Goal: Task Accomplishment & Management: Manage account settings

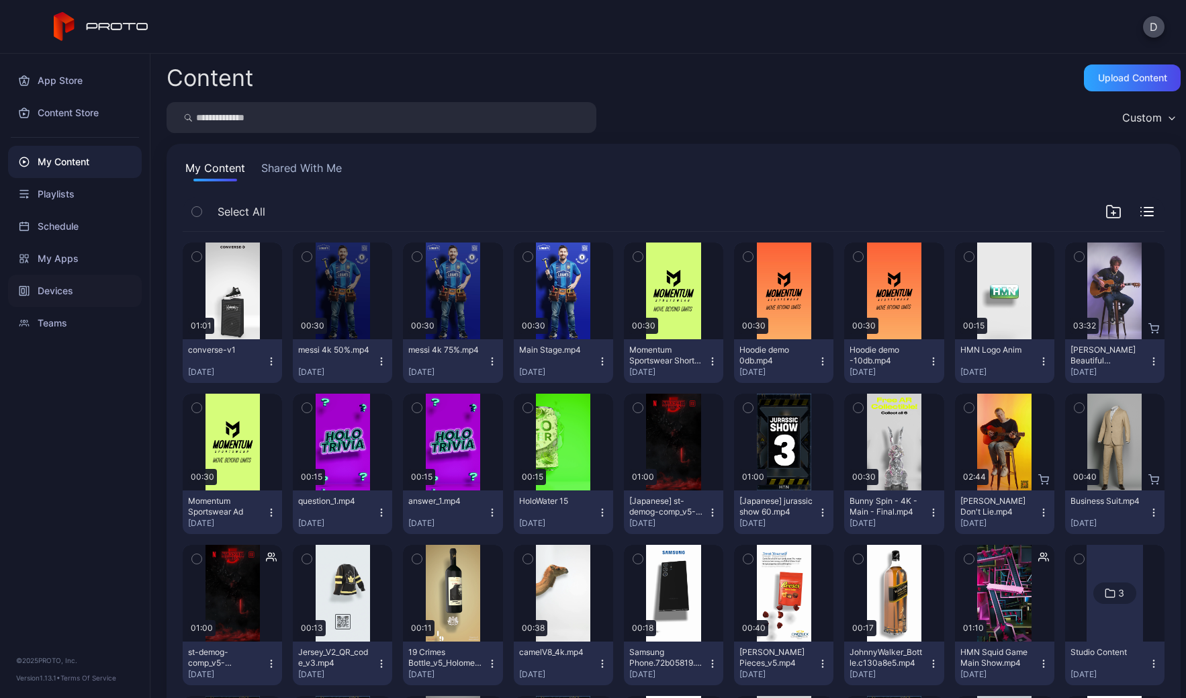
click at [88, 289] on div "Devices" at bounding box center [75, 291] width 134 height 32
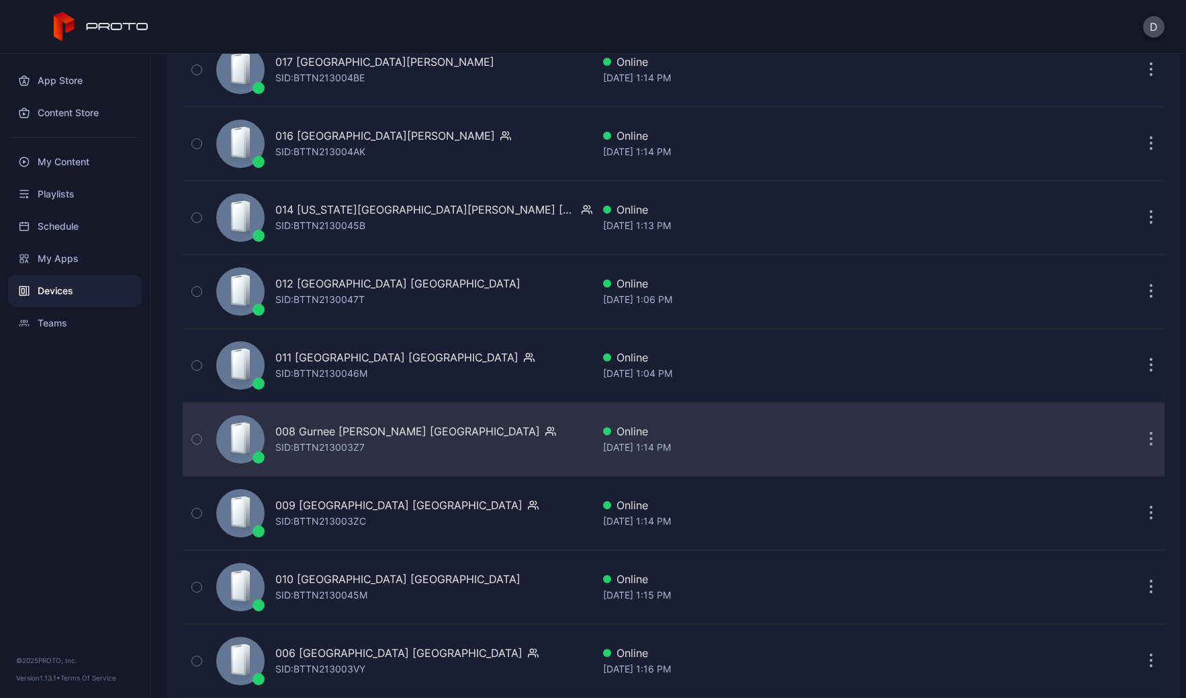
scroll to position [2501, 0]
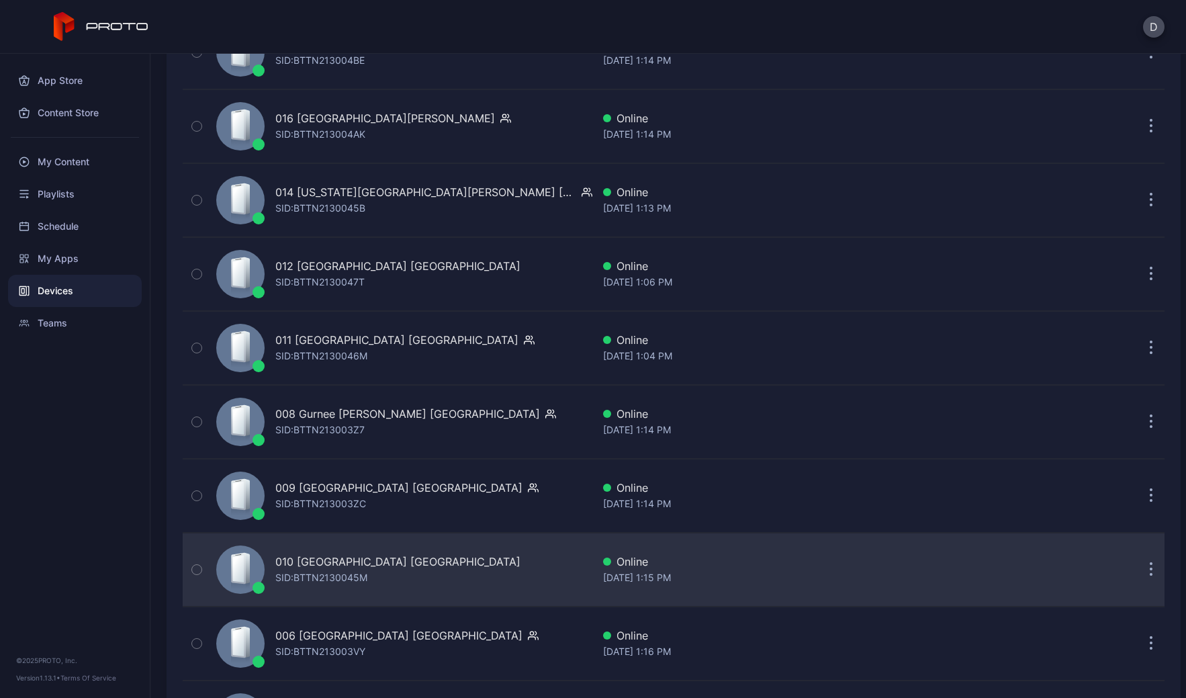
click at [442, 566] on div "010 [GEOGRAPHIC_DATA] [GEOGRAPHIC_DATA] SID: BTTN2130045M" at bounding box center [402, 569] width 382 height 67
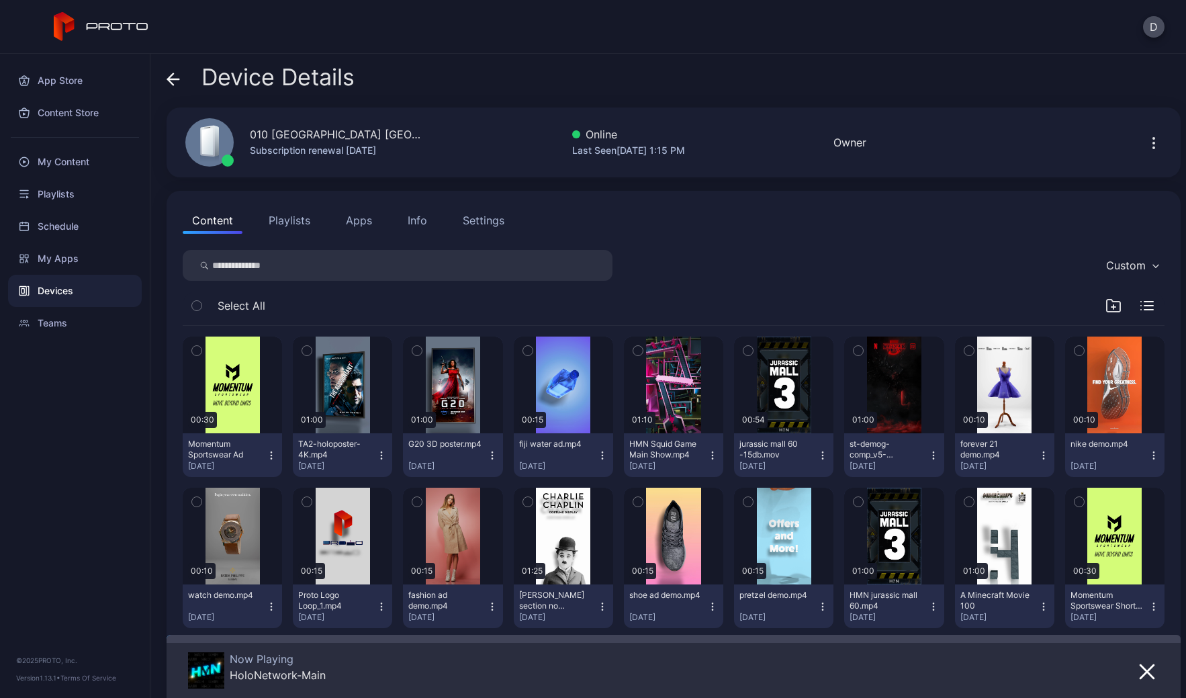
click at [511, 218] on button "Settings" at bounding box center [483, 220] width 60 height 27
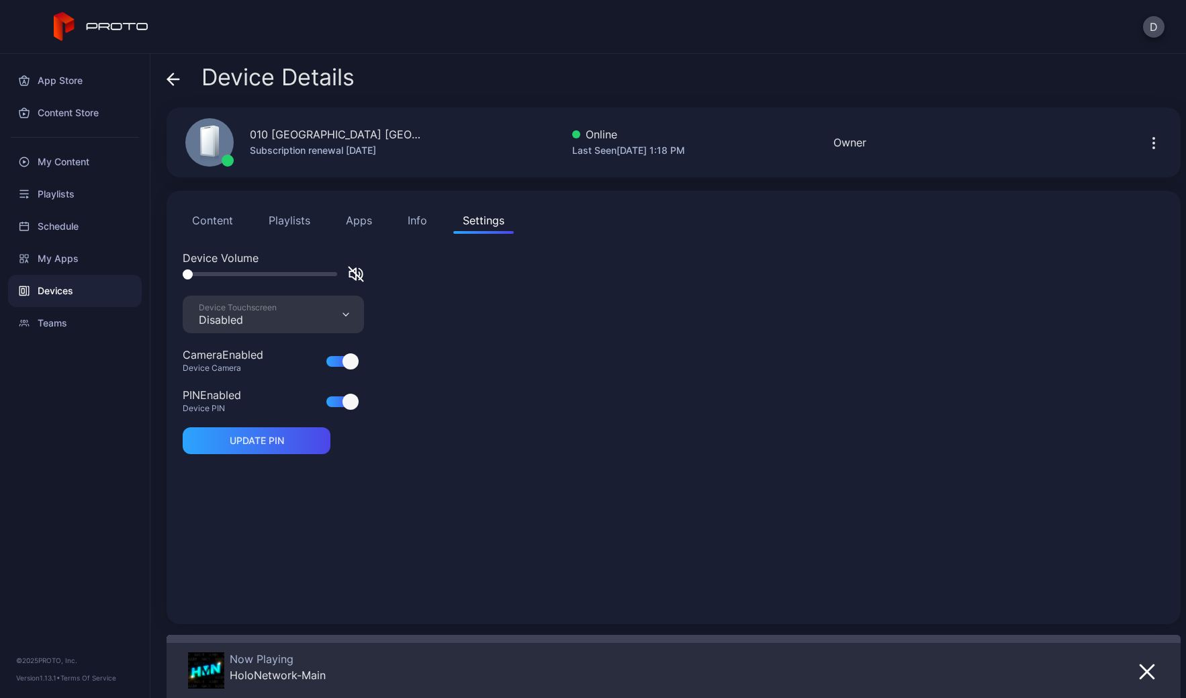
click at [218, 227] on button "Content" at bounding box center [213, 220] width 60 height 27
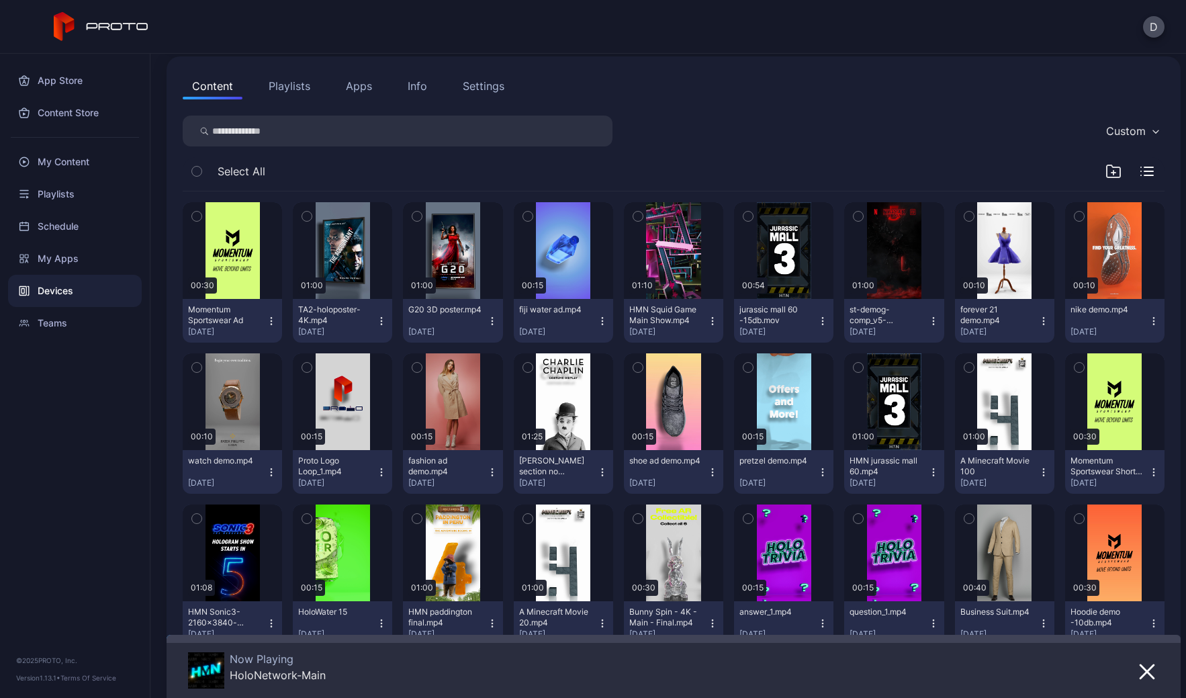
scroll to position [143, 0]
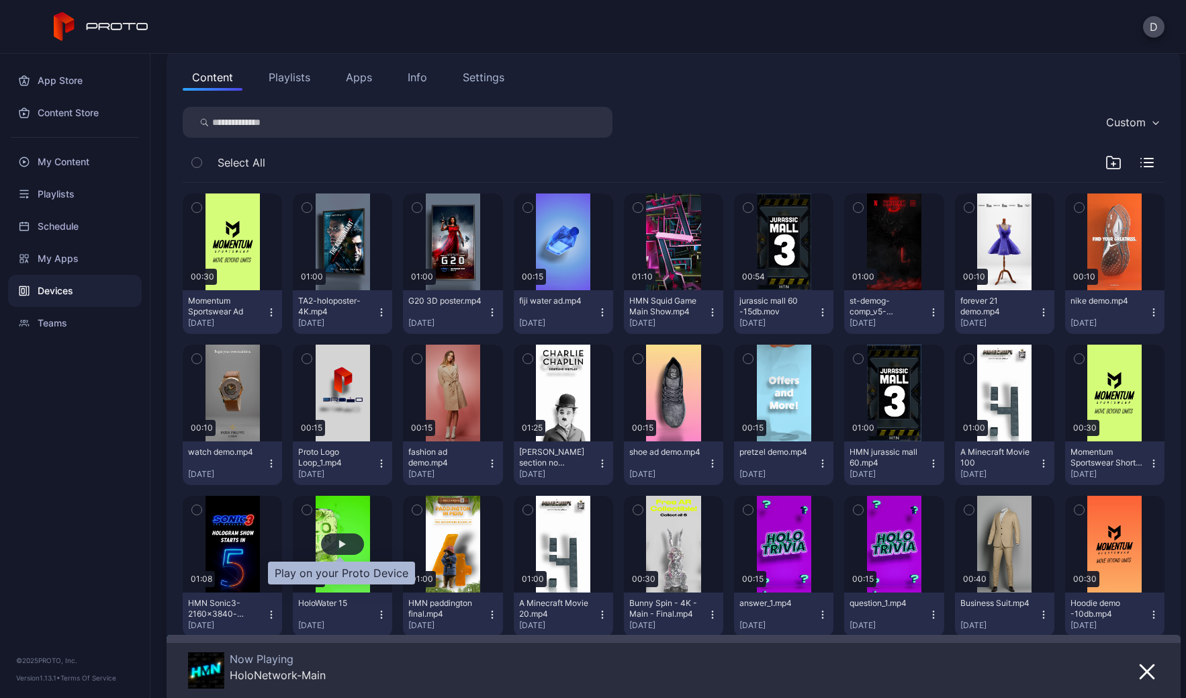
click at [335, 544] on div "button" at bounding box center [342, 543] width 43 height 21
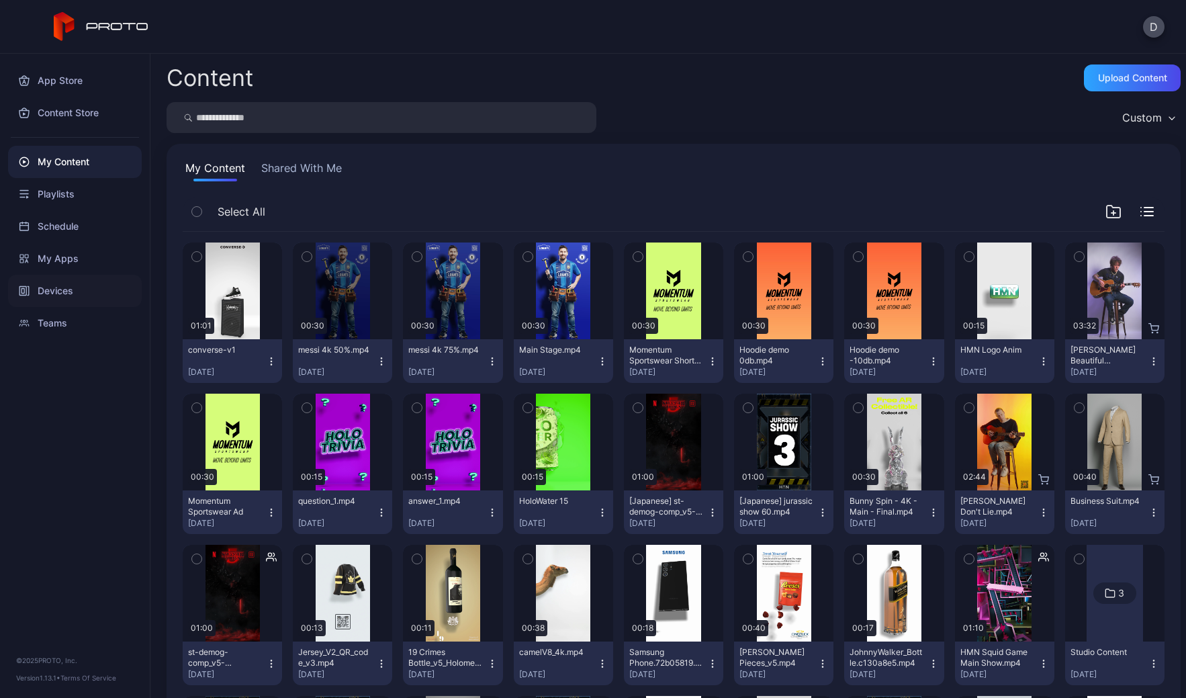
click at [50, 286] on div "Devices" at bounding box center [75, 291] width 134 height 32
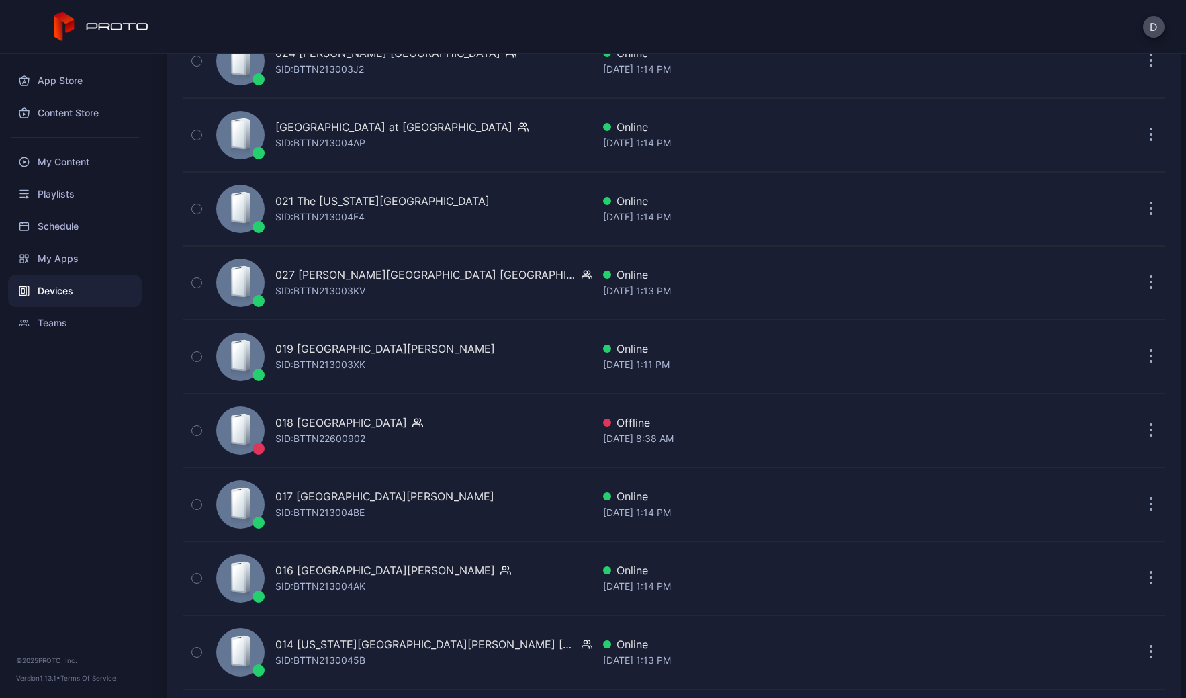
scroll to position [2511, 0]
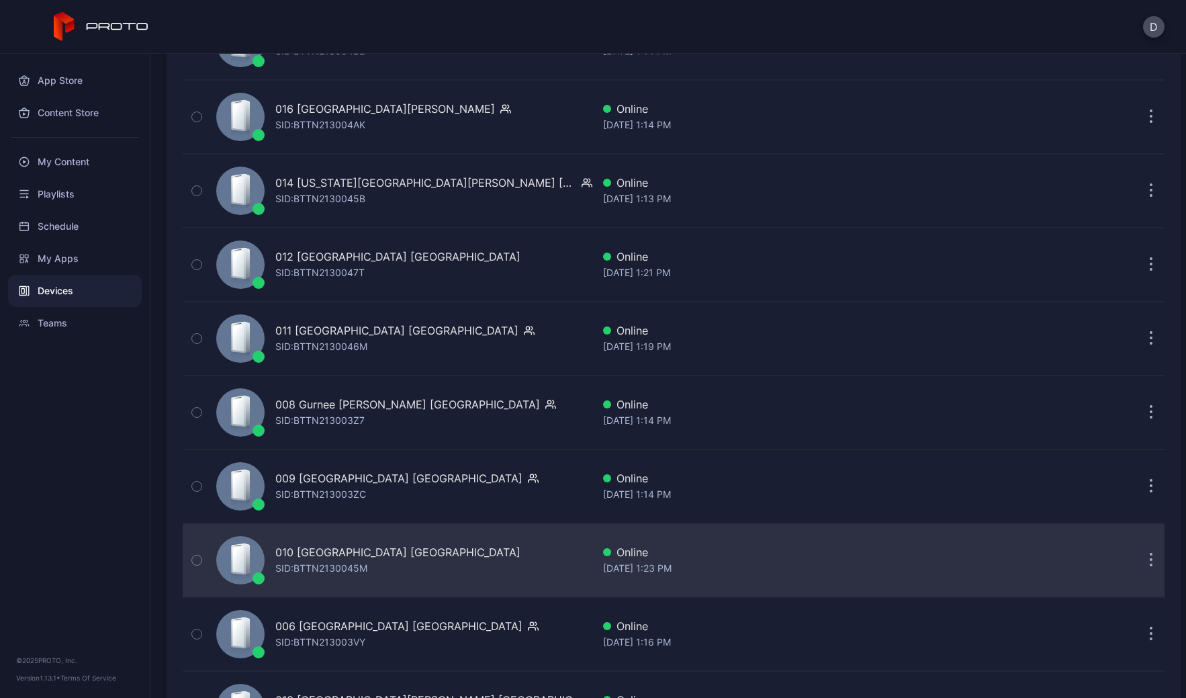
click at [419, 546] on div "010 [GEOGRAPHIC_DATA] [GEOGRAPHIC_DATA] SID: BTTN2130045M" at bounding box center [402, 560] width 382 height 67
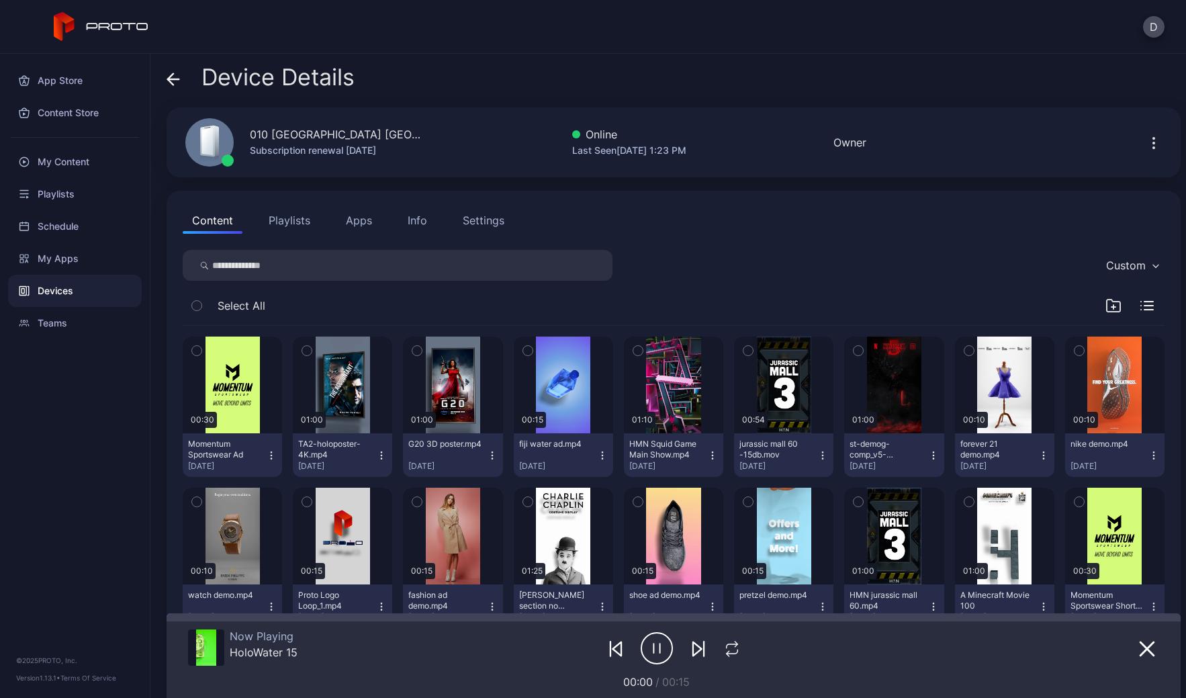
click at [490, 216] on div "Settings" at bounding box center [484, 220] width 42 height 16
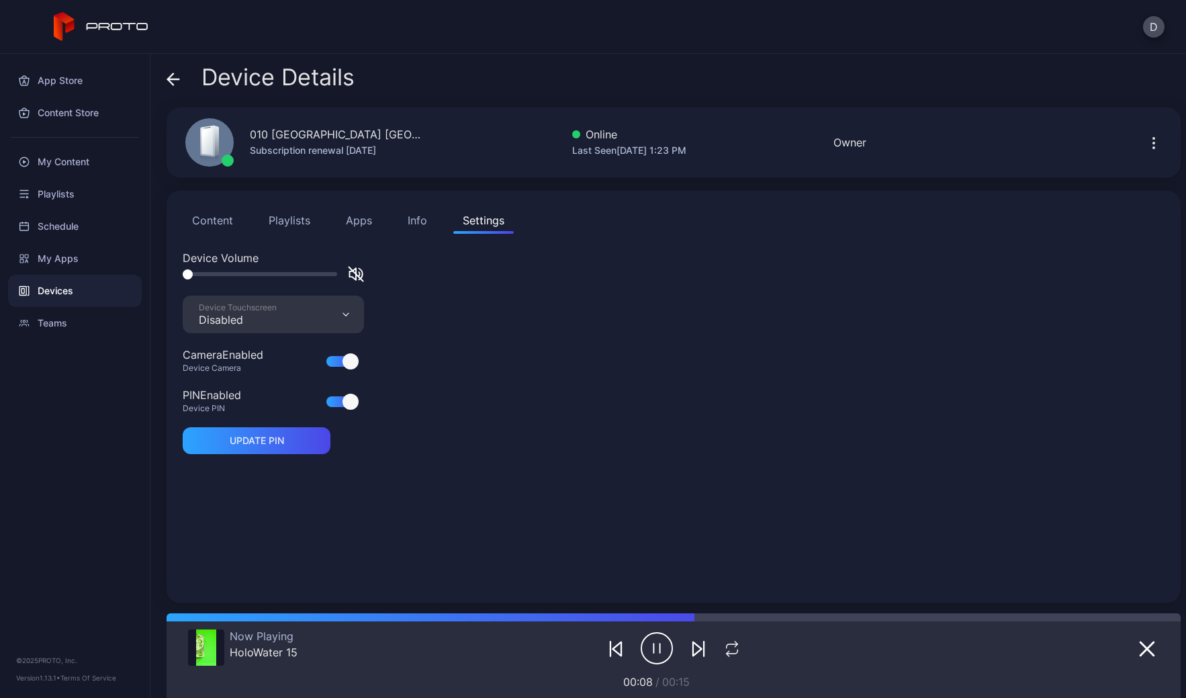
click at [262, 310] on div "Device Touchscreen" at bounding box center [238, 307] width 78 height 11
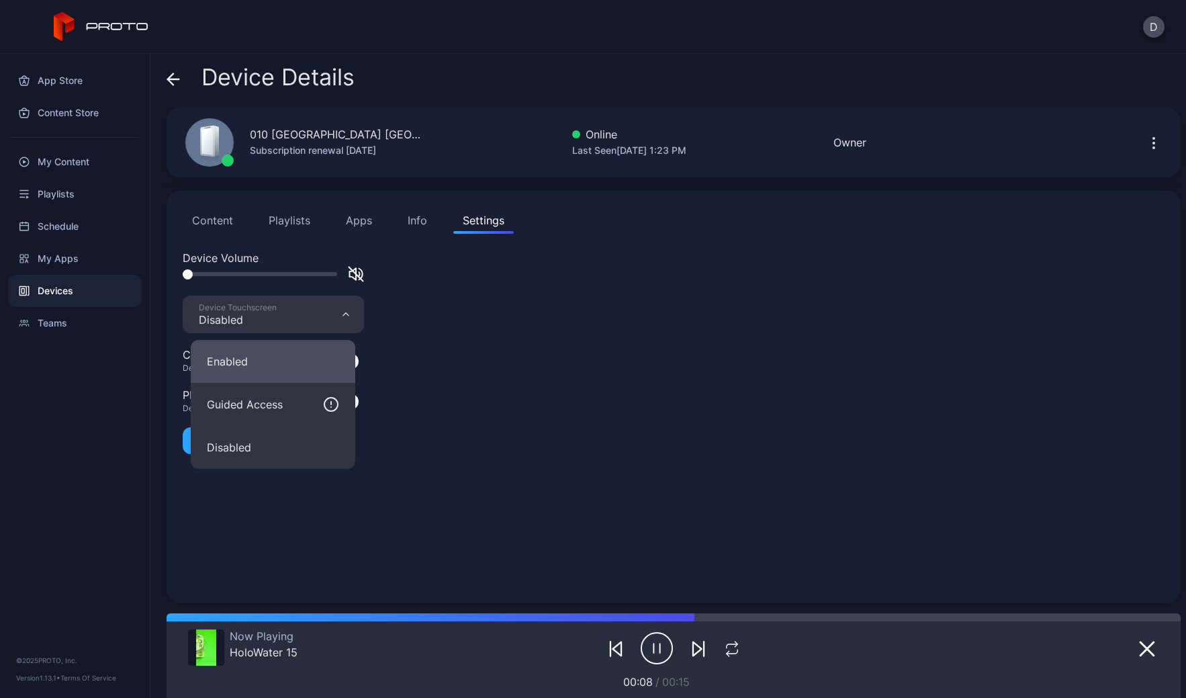
click at [263, 362] on button "Enabled" at bounding box center [273, 361] width 165 height 43
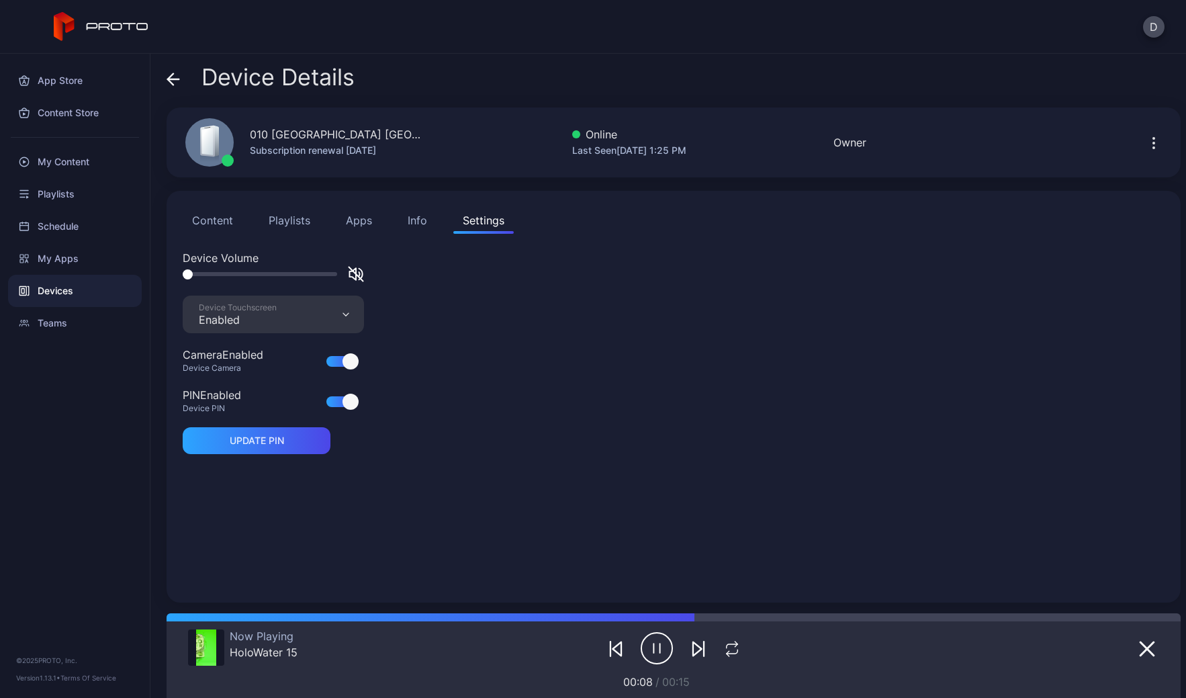
click at [175, 75] on icon at bounding box center [173, 79] width 13 height 13
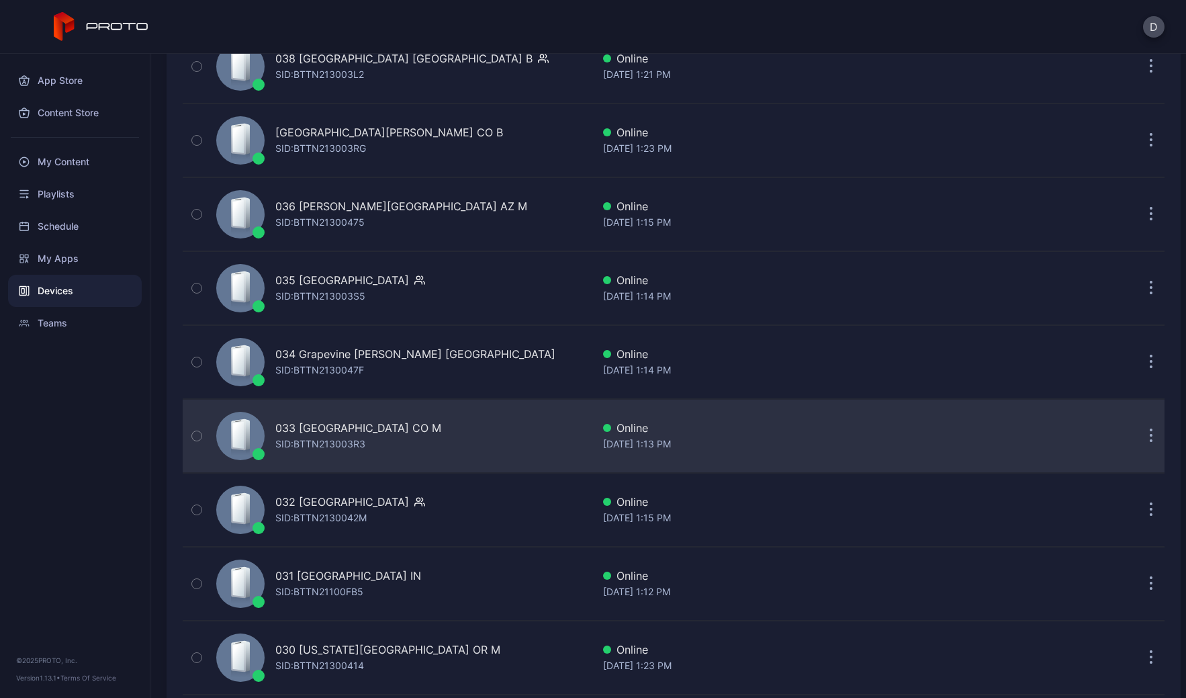
scroll to position [771, 0]
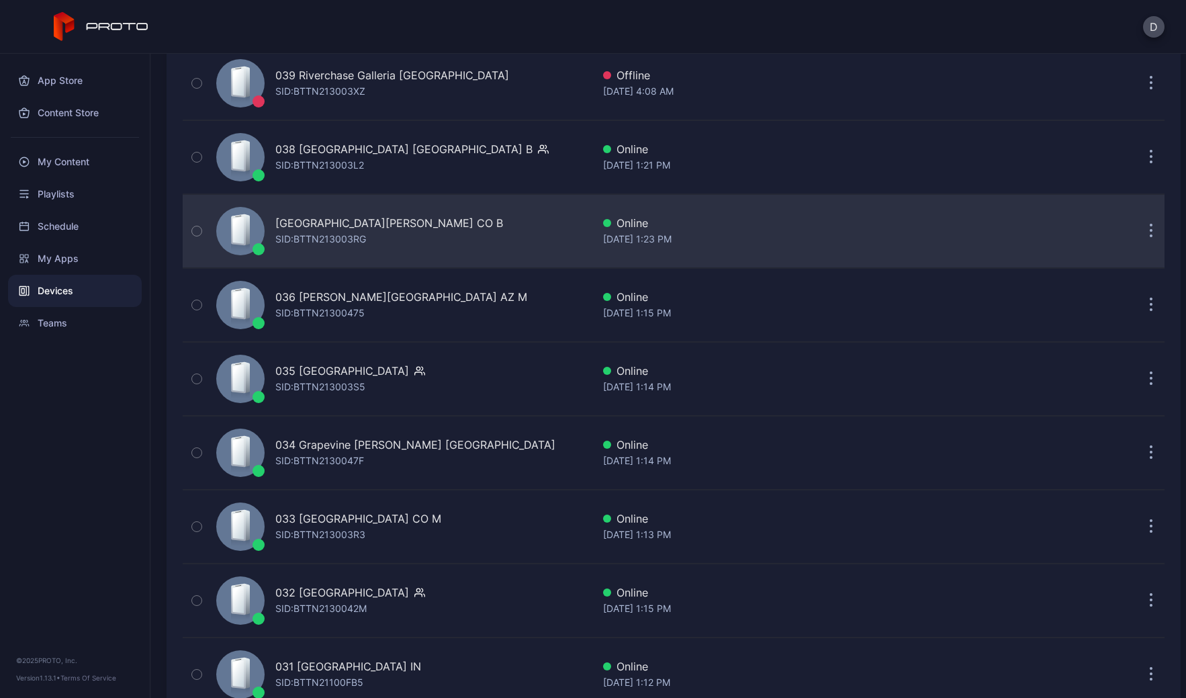
click at [464, 231] on div "037 Park Meadows CO B SID: BTTN213003RG" at bounding box center [402, 231] width 382 height 67
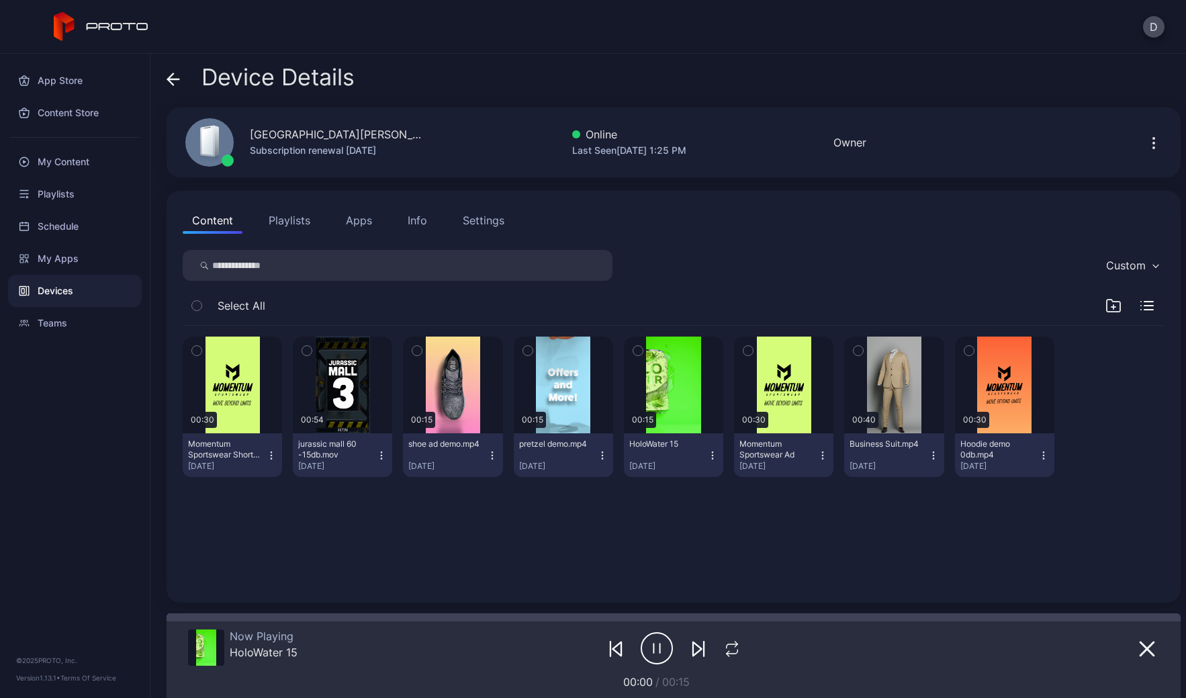
click at [485, 214] on div "Settings" at bounding box center [484, 220] width 42 height 16
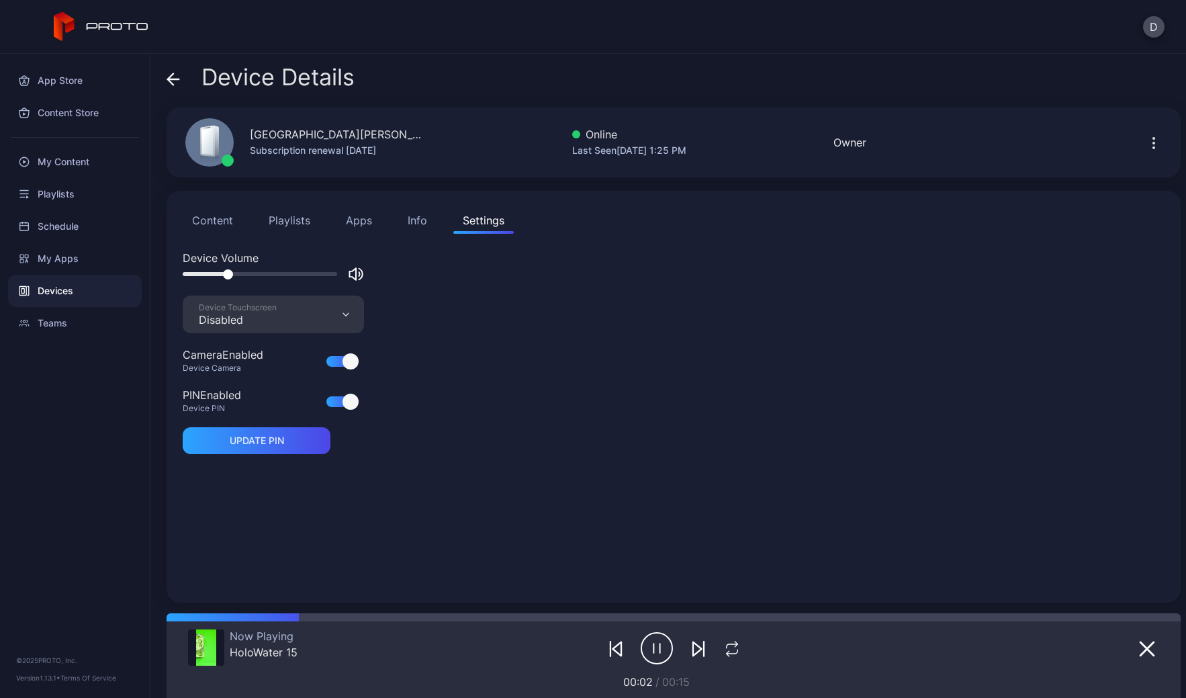
click at [271, 315] on div "Disabled" at bounding box center [238, 319] width 78 height 13
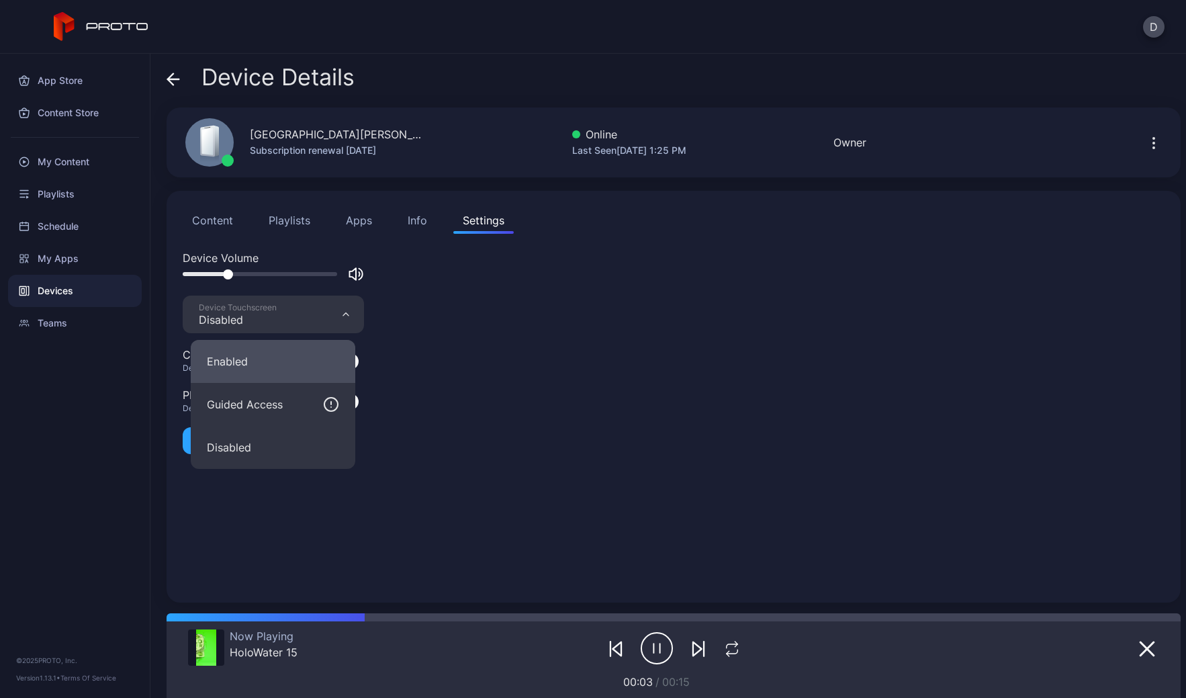
click at [267, 363] on button "Enabled" at bounding box center [273, 361] width 165 height 43
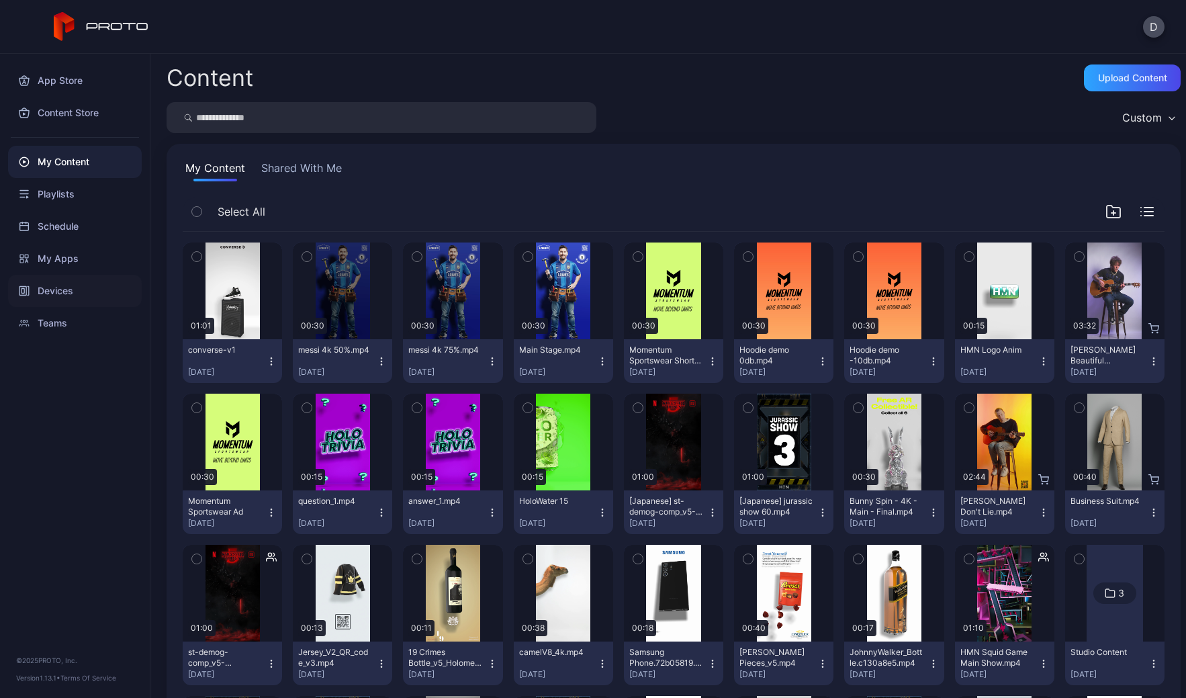
click at [69, 296] on div "Devices" at bounding box center [75, 291] width 134 height 32
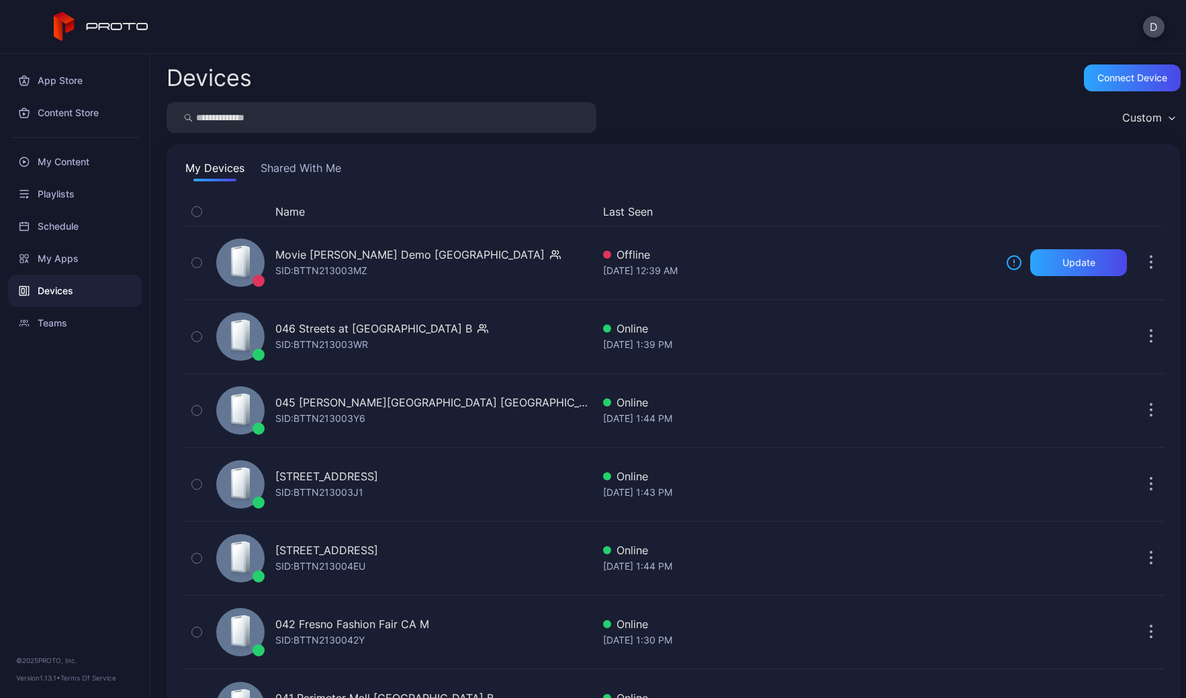
click at [271, 116] on input "search" at bounding box center [382, 117] width 430 height 31
type input "**"
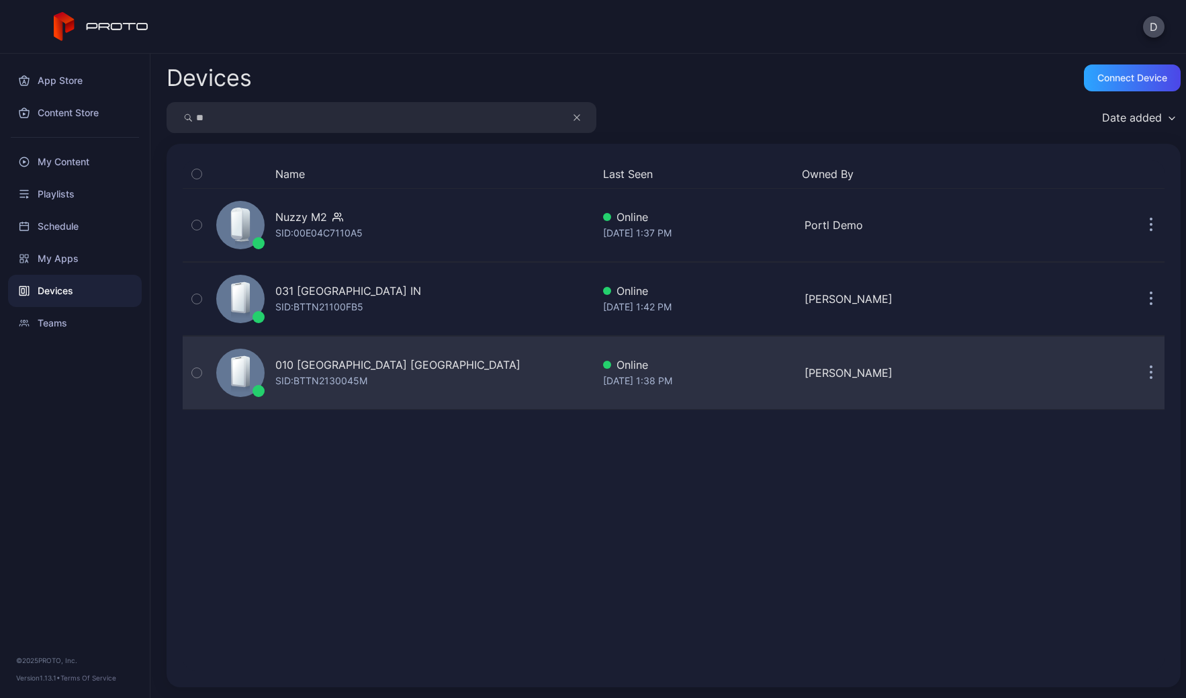
click at [451, 376] on div "010 Southdale Center MN SID: BTTN2130045M" at bounding box center [402, 372] width 382 height 67
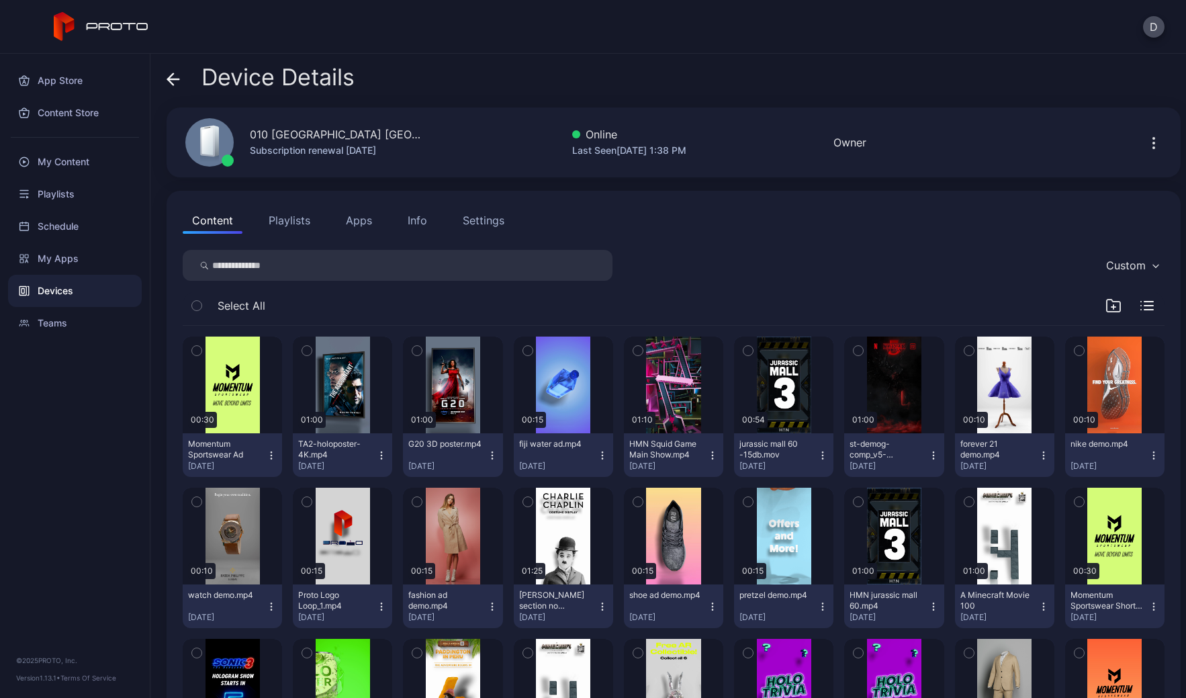
click at [485, 220] on div "Settings" at bounding box center [484, 220] width 42 height 16
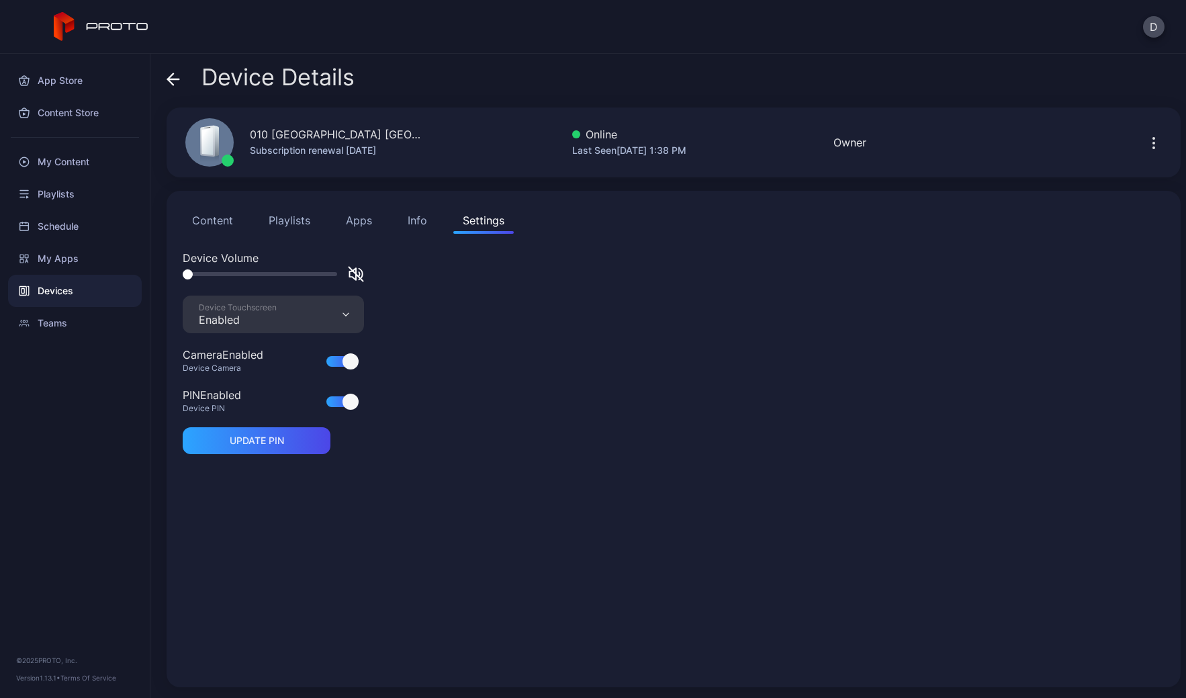
click at [226, 221] on button "Content" at bounding box center [213, 220] width 60 height 27
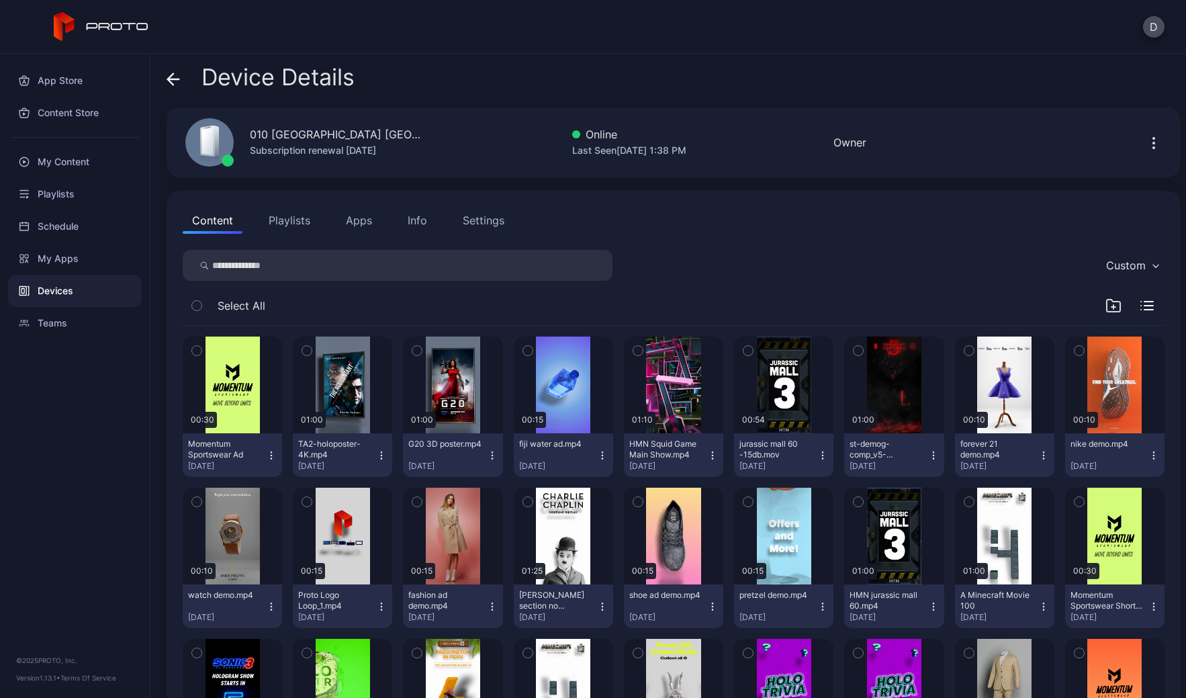
click at [361, 219] on button "Apps" at bounding box center [359, 220] width 45 height 27
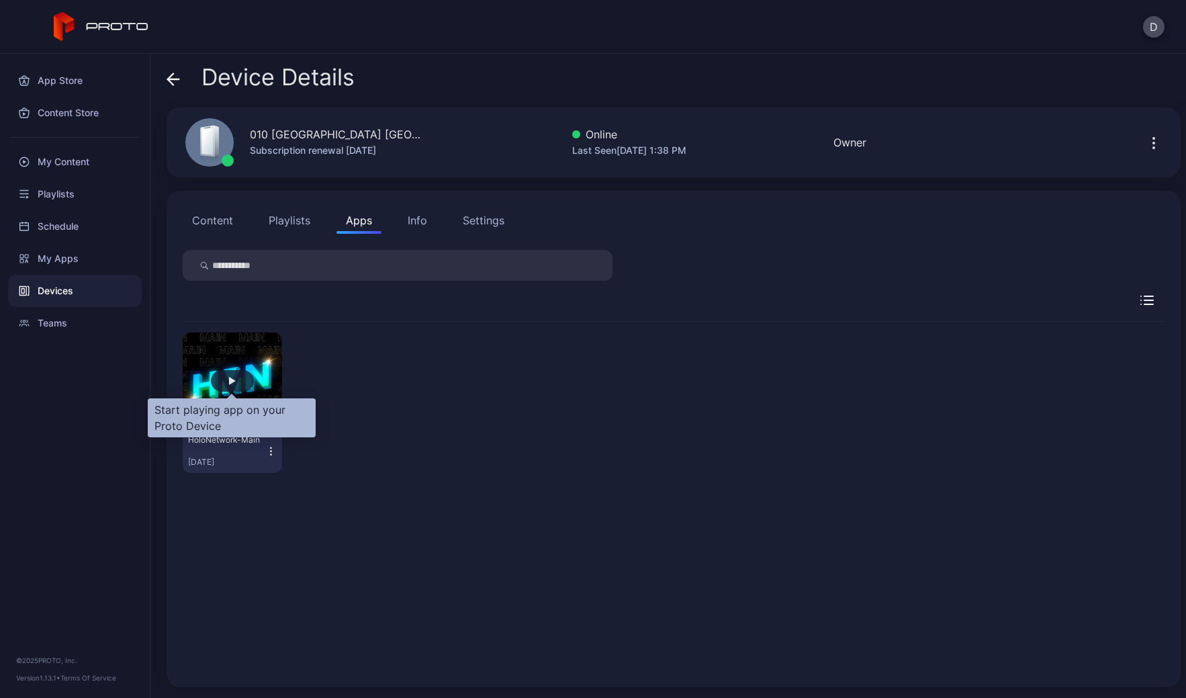
click at [236, 379] on div "button" at bounding box center [232, 380] width 43 height 21
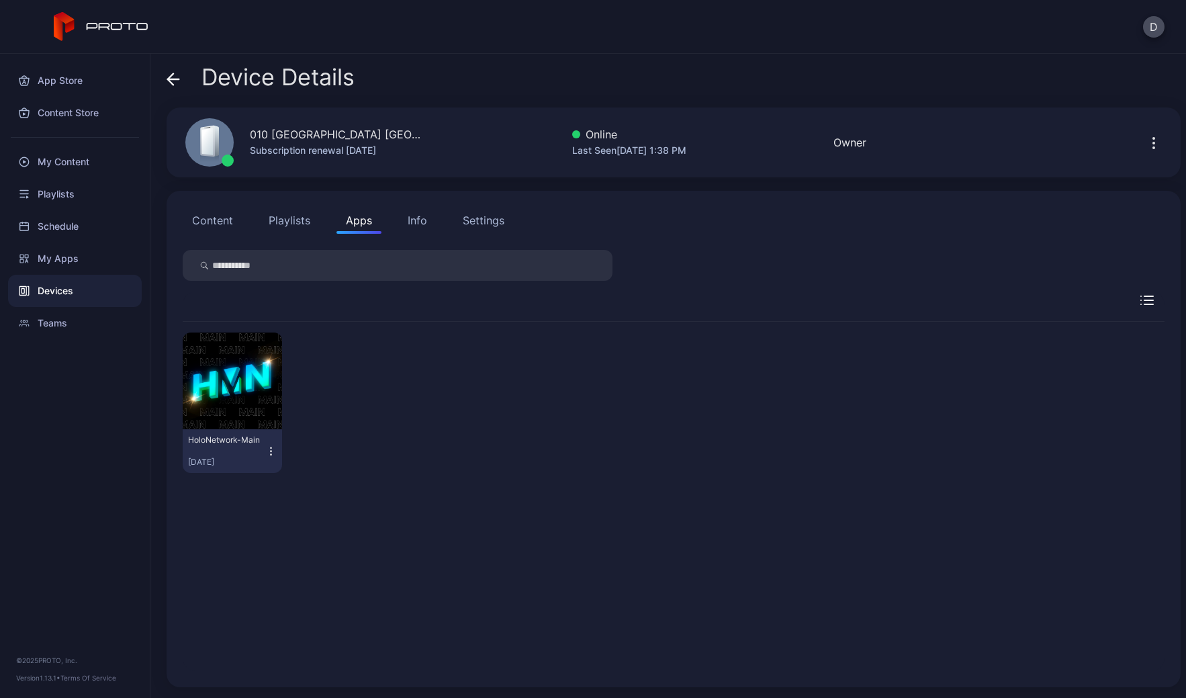
click at [496, 216] on div "Settings" at bounding box center [484, 220] width 42 height 16
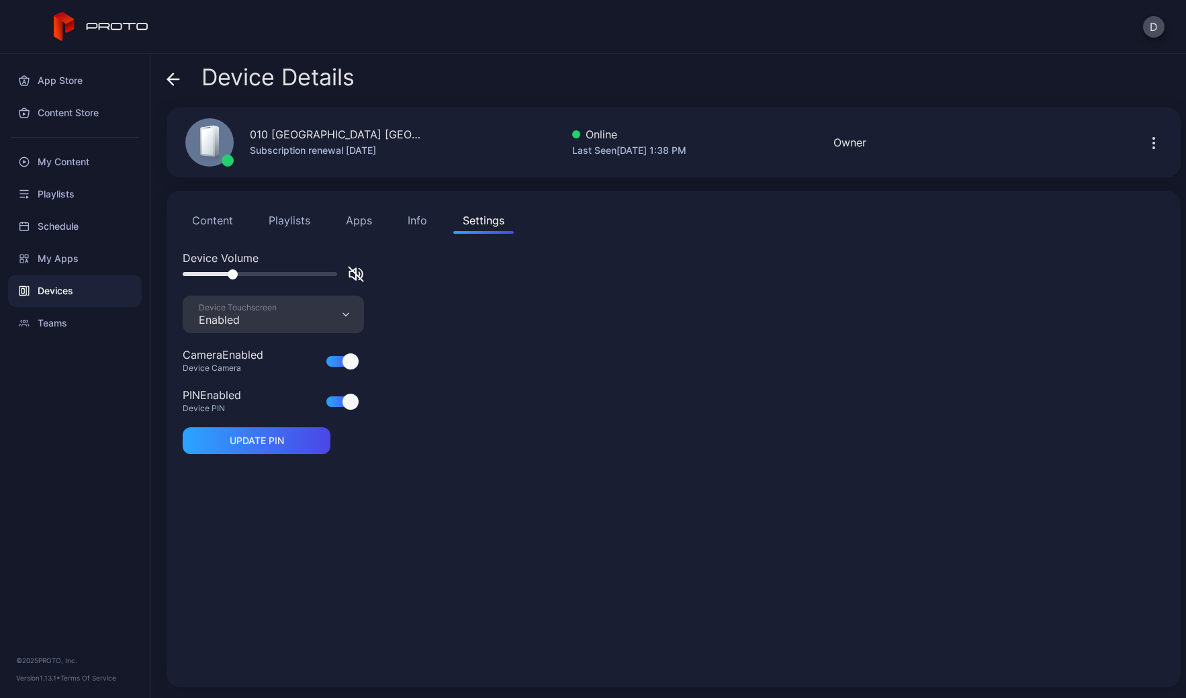
click at [232, 273] on div at bounding box center [260, 274] width 155 height 4
click at [349, 217] on button "Apps" at bounding box center [359, 220] width 45 height 27
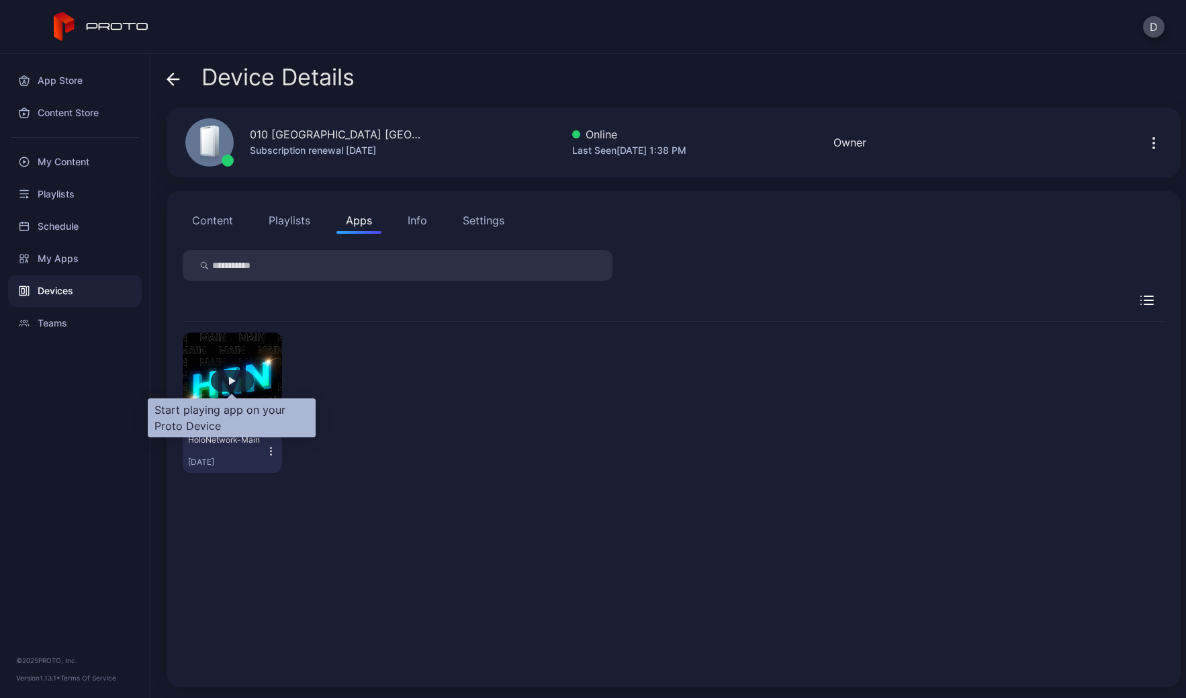
click at [236, 376] on div "button" at bounding box center [232, 380] width 43 height 21
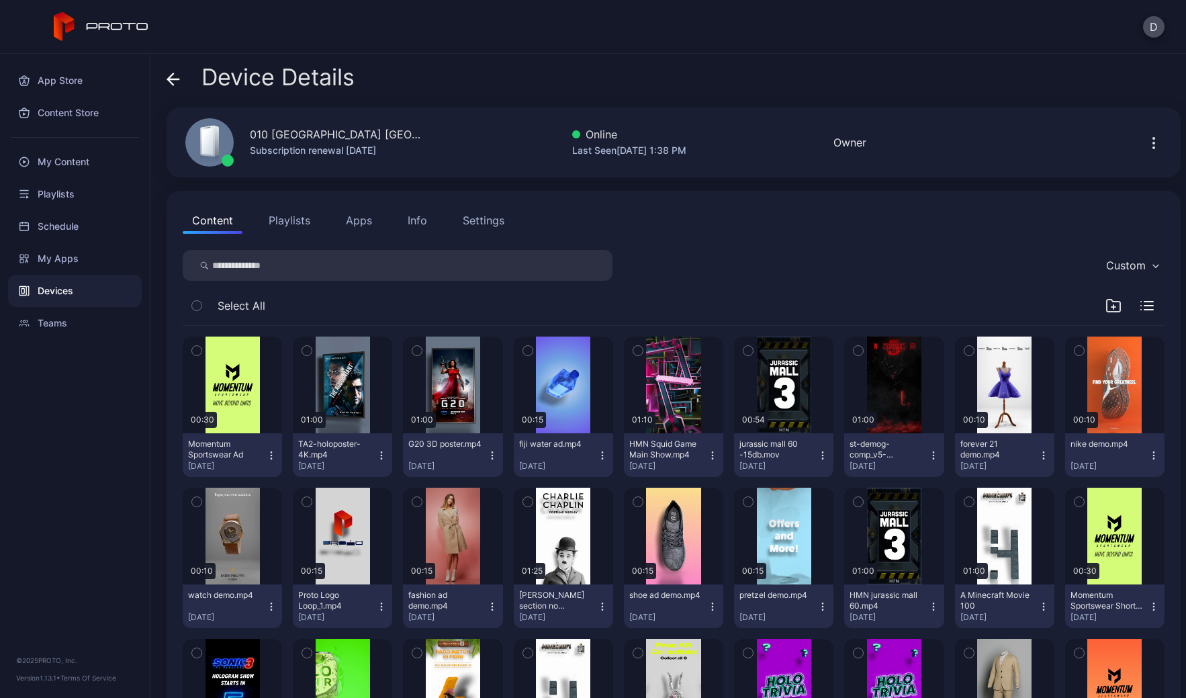
click at [357, 221] on button "Apps" at bounding box center [359, 220] width 45 height 27
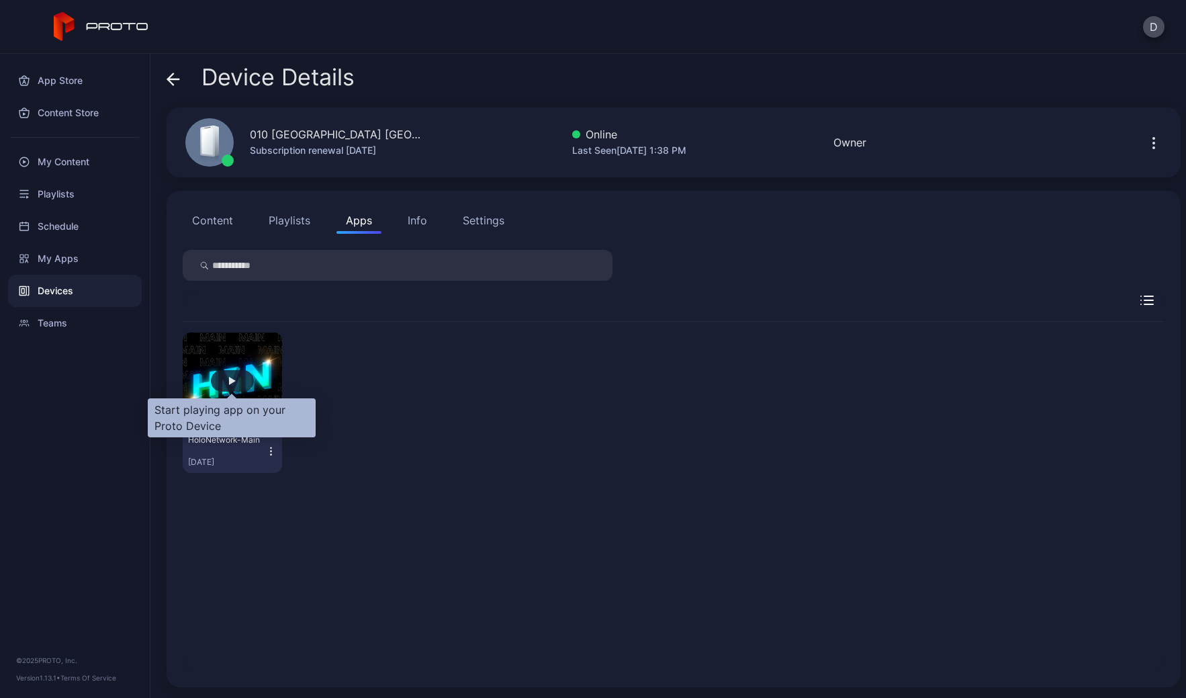
click at [237, 383] on div "button" at bounding box center [232, 380] width 43 height 21
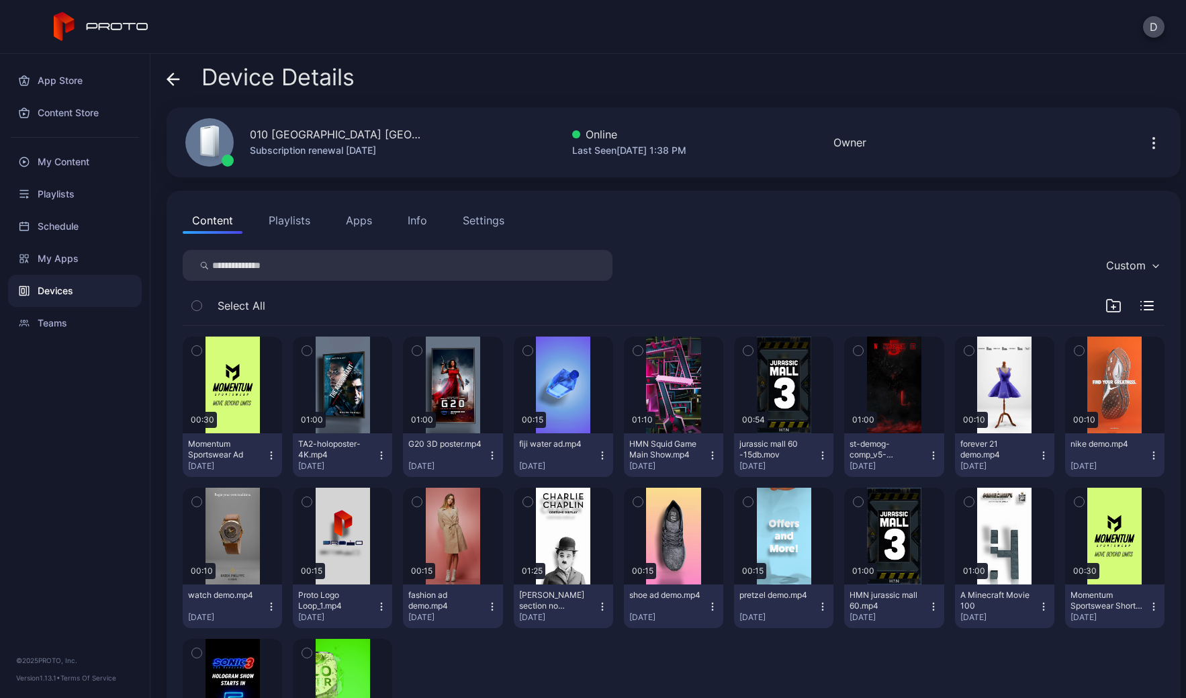
click at [362, 220] on button "Apps" at bounding box center [359, 220] width 45 height 27
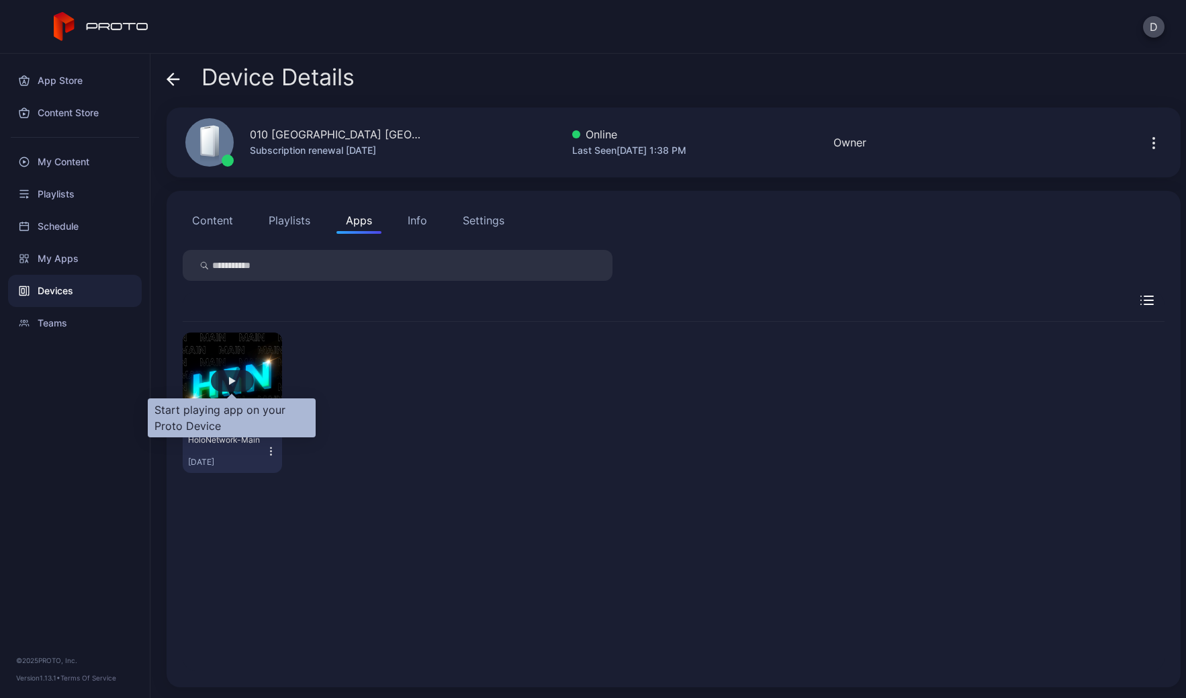
click at [227, 377] on div "button" at bounding box center [232, 380] width 43 height 21
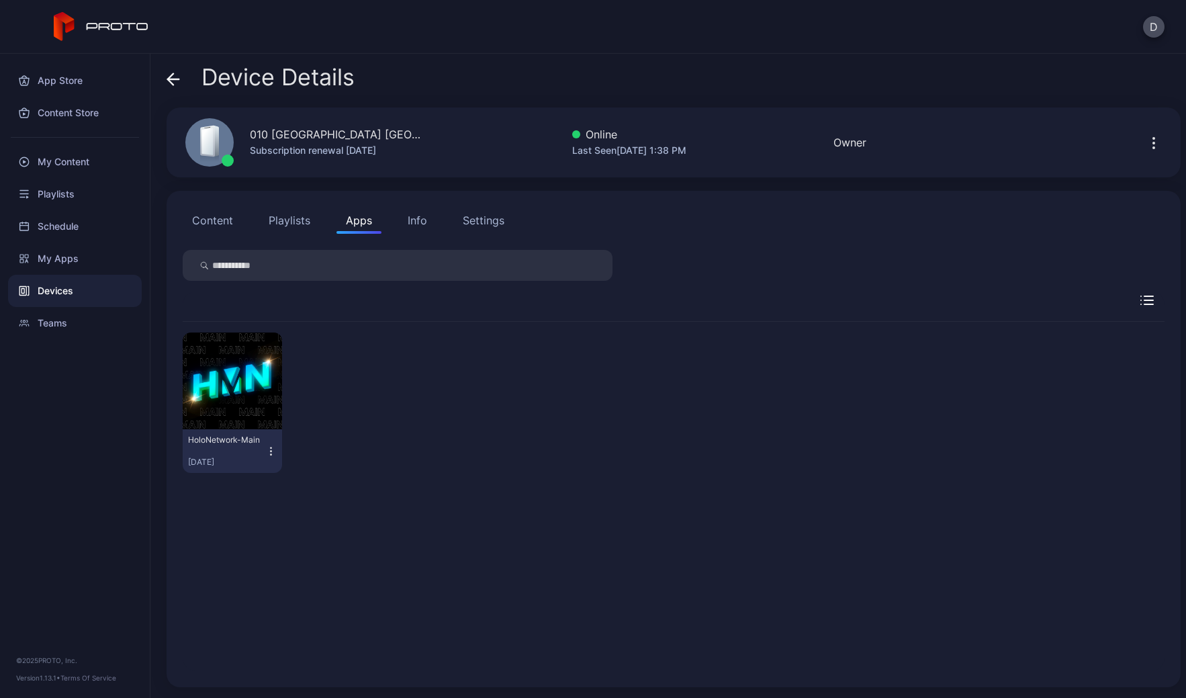
click at [226, 213] on button "Content" at bounding box center [213, 220] width 60 height 27
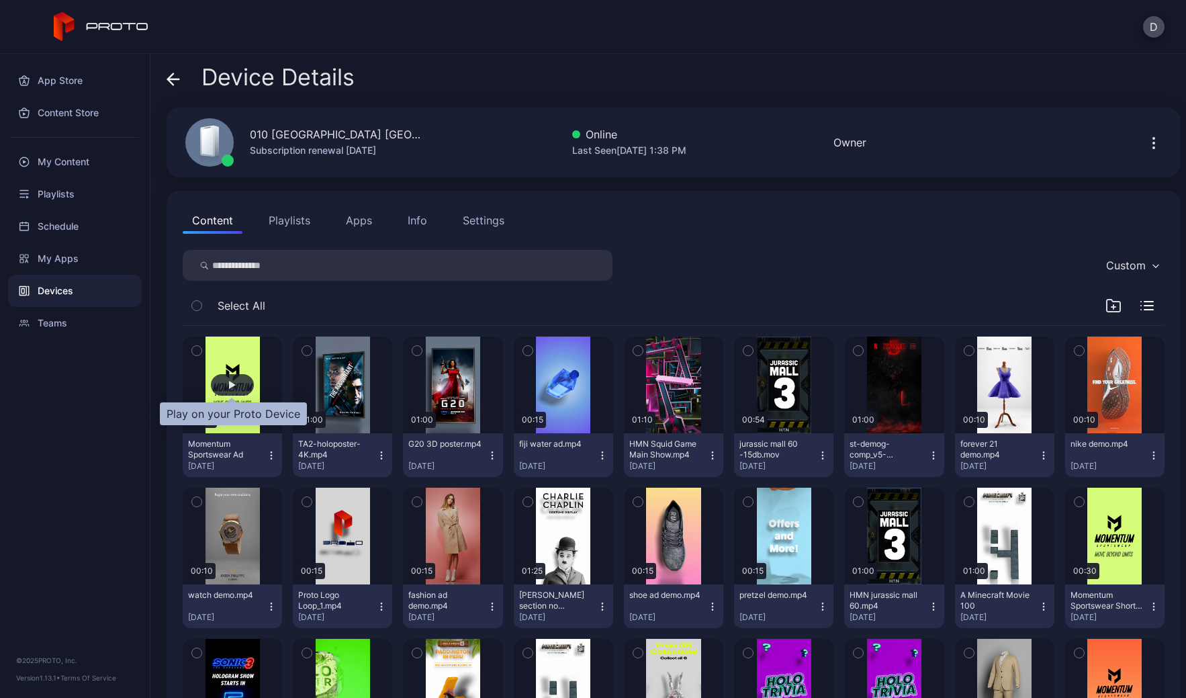
click at [241, 386] on div "button" at bounding box center [232, 384] width 43 height 21
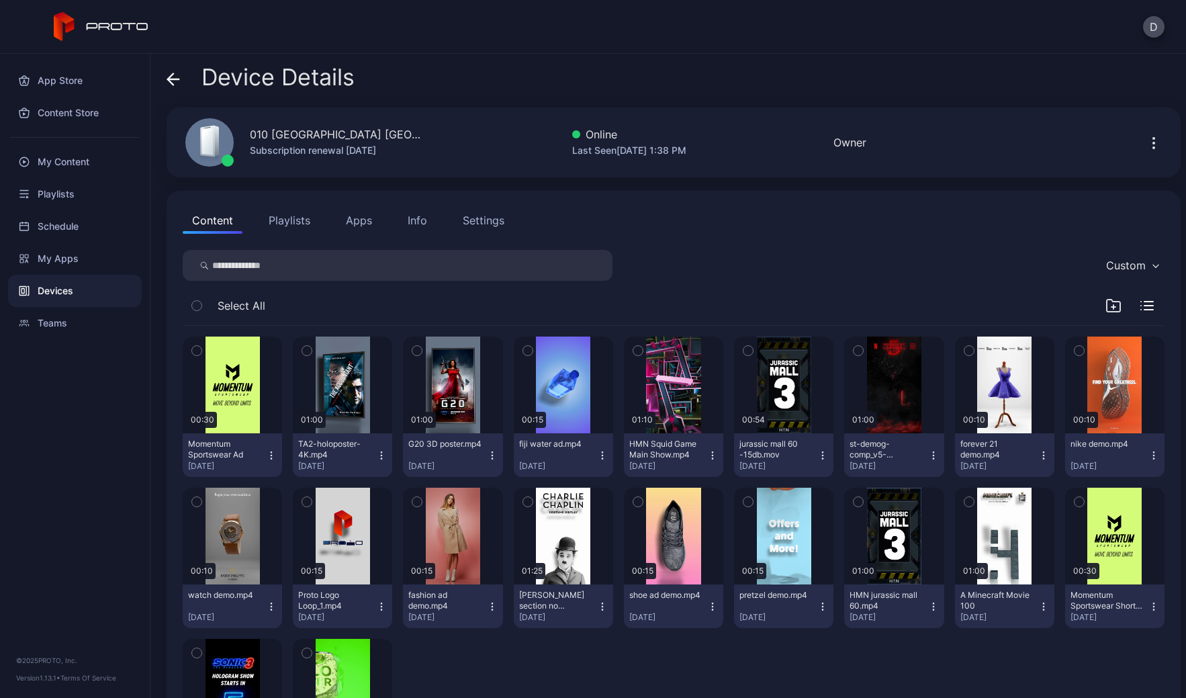
click at [494, 220] on div "Settings" at bounding box center [484, 220] width 42 height 16
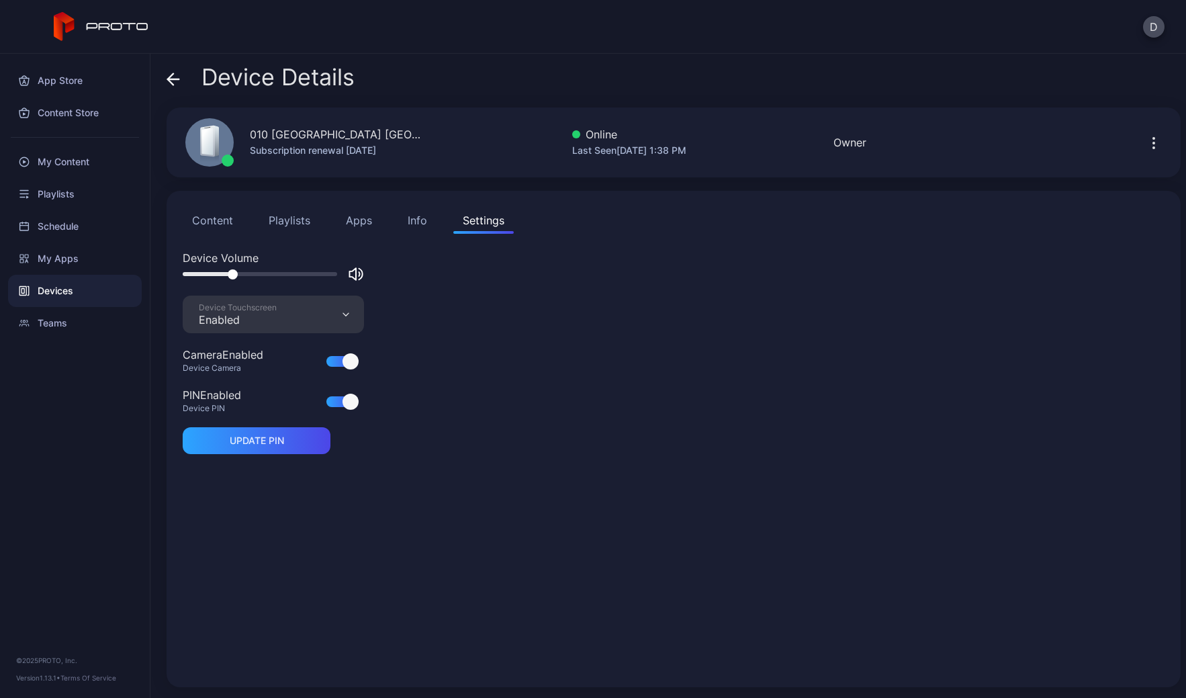
click at [305, 219] on button "Playlists" at bounding box center [289, 220] width 60 height 27
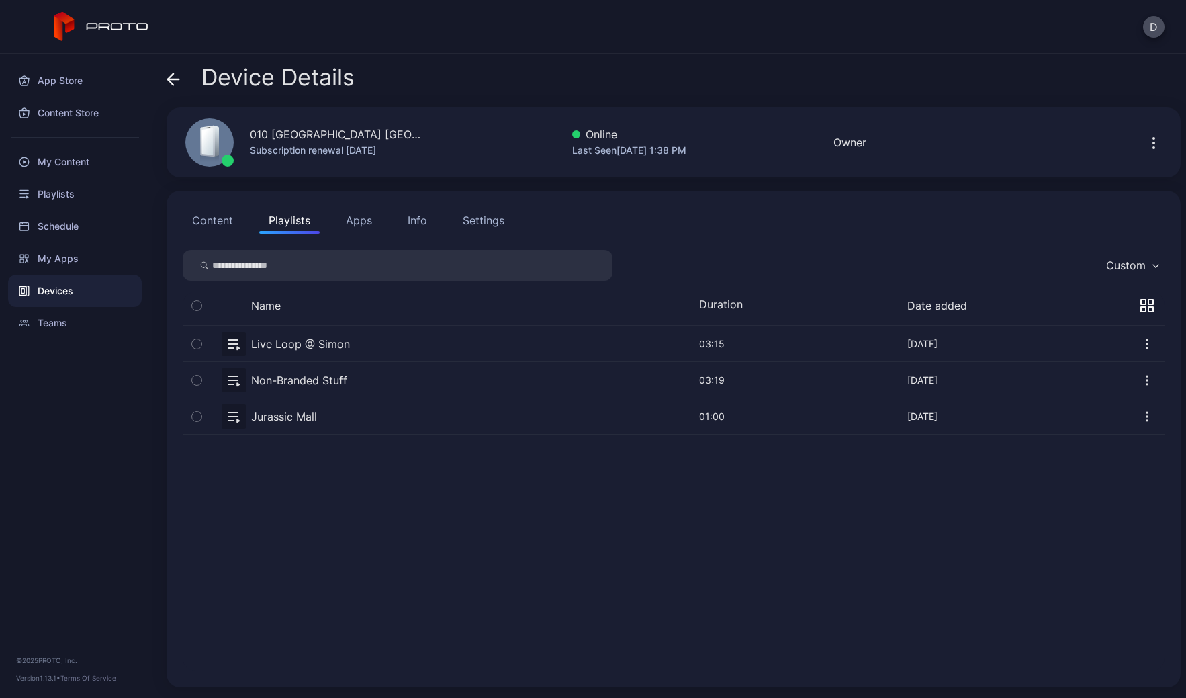
click at [343, 218] on button "Apps" at bounding box center [359, 220] width 45 height 27
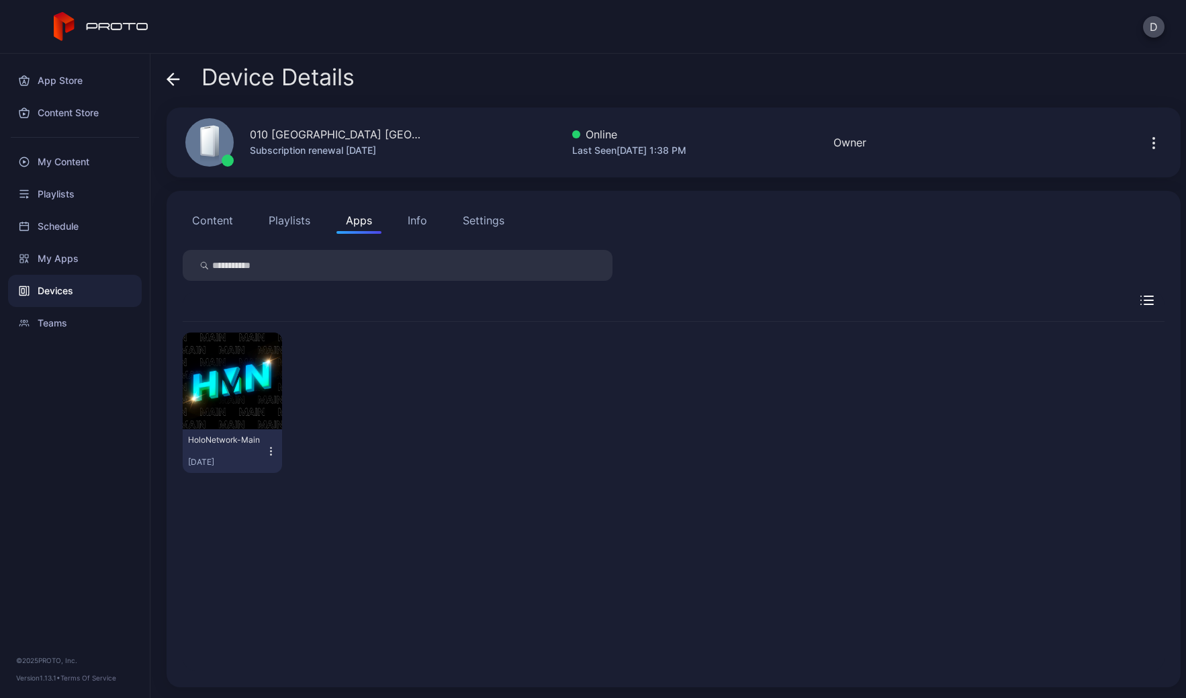
click at [292, 221] on button "Playlists" at bounding box center [289, 220] width 60 height 27
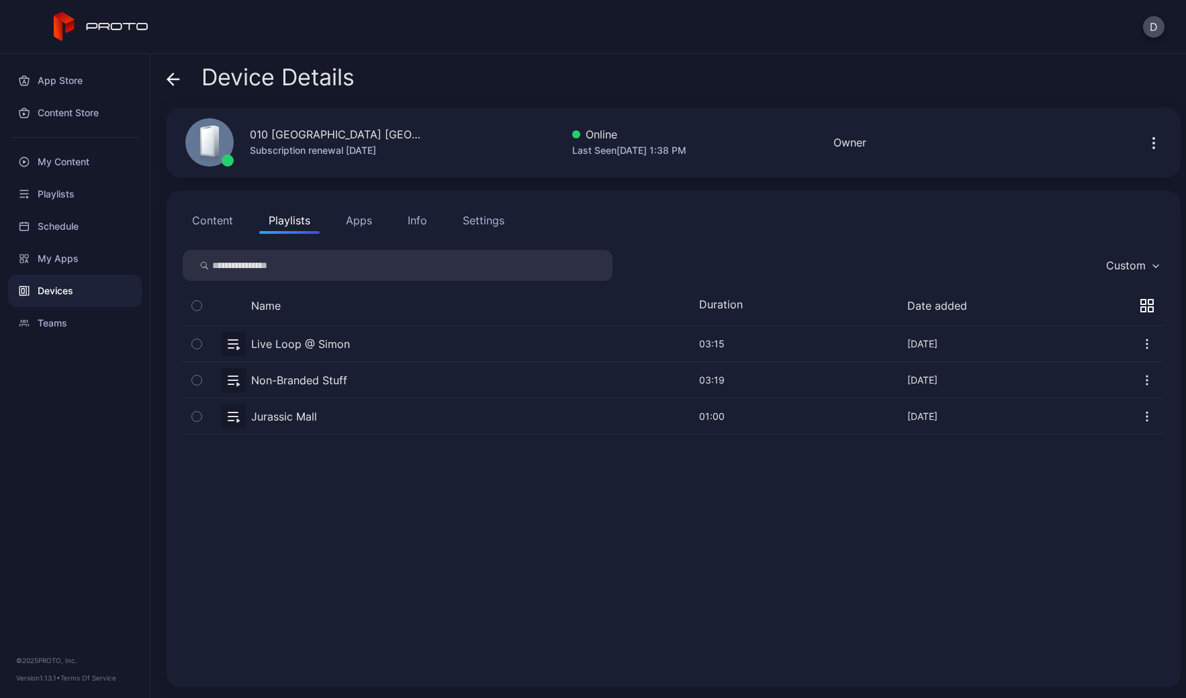
click at [216, 222] on button "Content" at bounding box center [213, 220] width 60 height 27
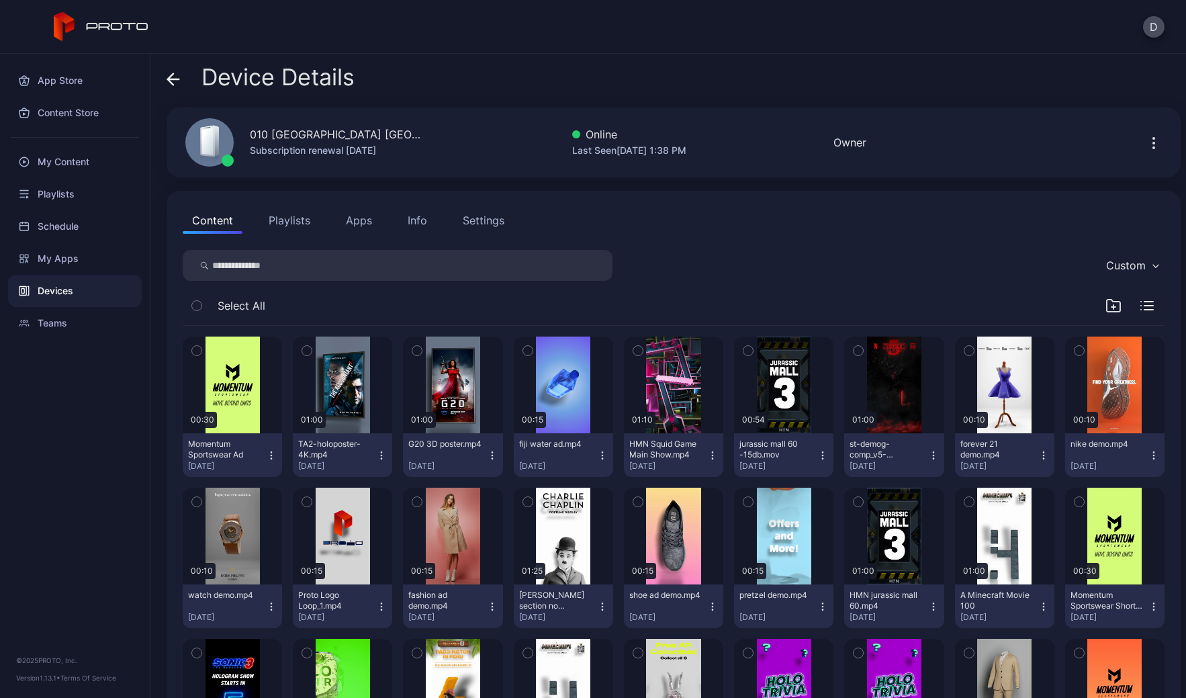
click at [267, 226] on button "Playlists" at bounding box center [289, 220] width 60 height 27
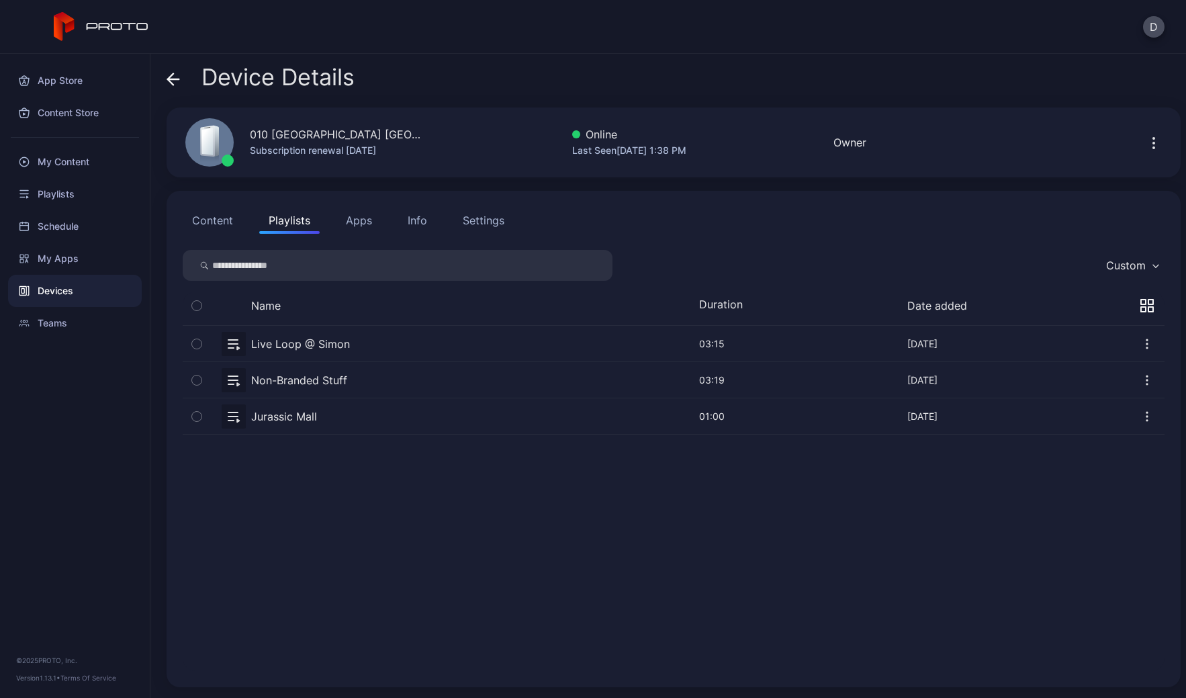
click at [355, 221] on button "Apps" at bounding box center [359, 220] width 45 height 27
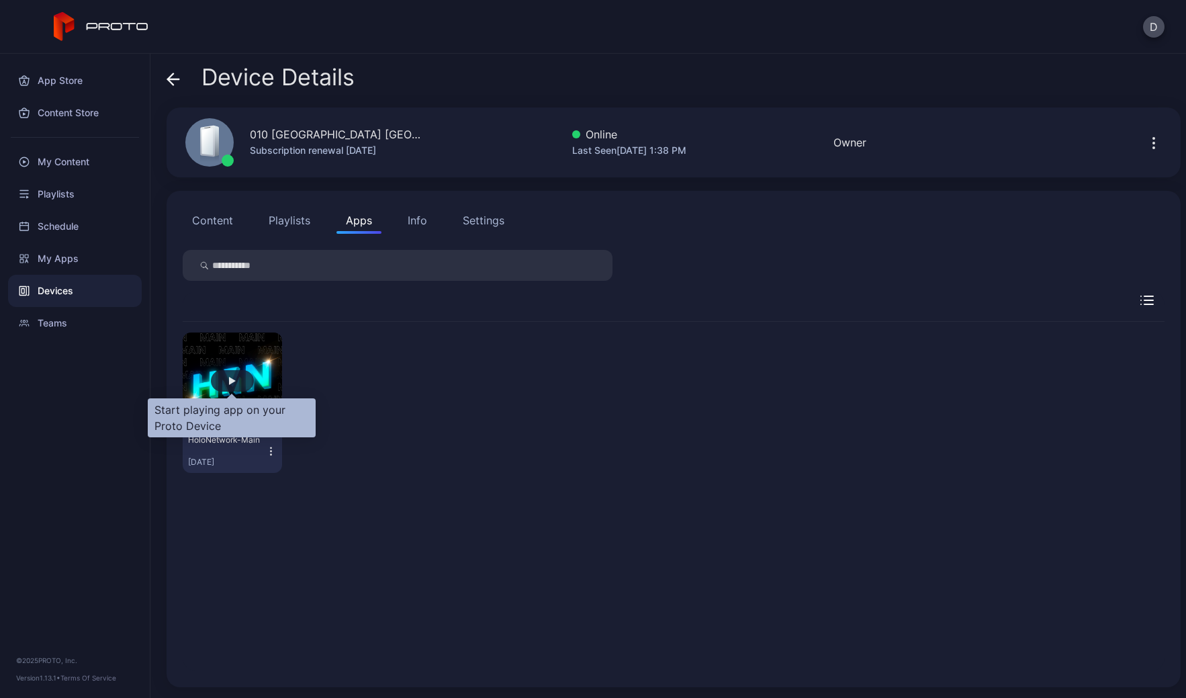
click at [234, 387] on div "button" at bounding box center [232, 380] width 43 height 21
click at [234, 379] on div "button" at bounding box center [232, 381] width 7 height 8
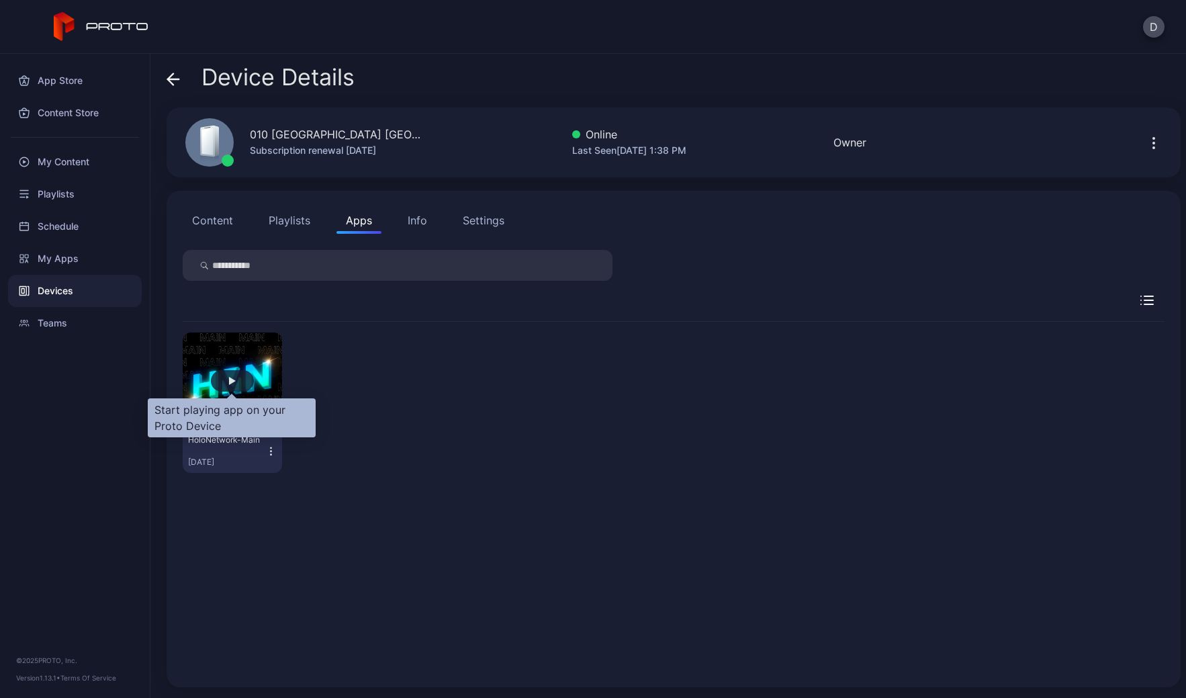
click at [234, 379] on div "button" at bounding box center [232, 381] width 7 height 8
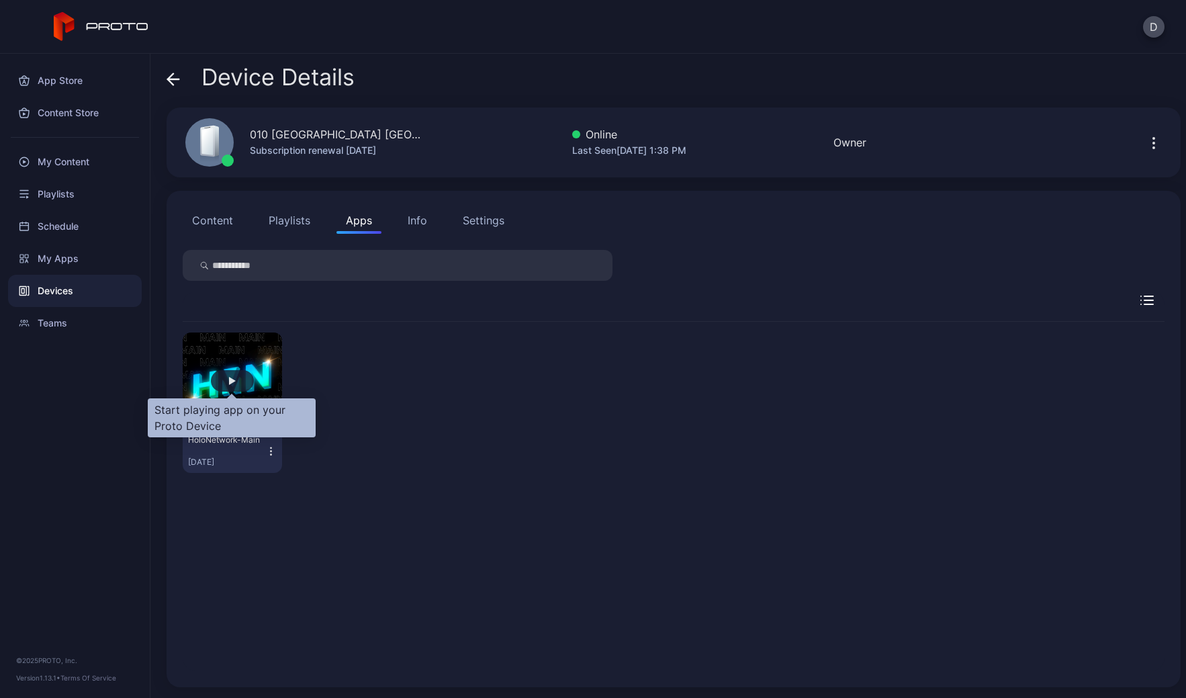
click at [234, 379] on div "button" at bounding box center [232, 381] width 7 height 8
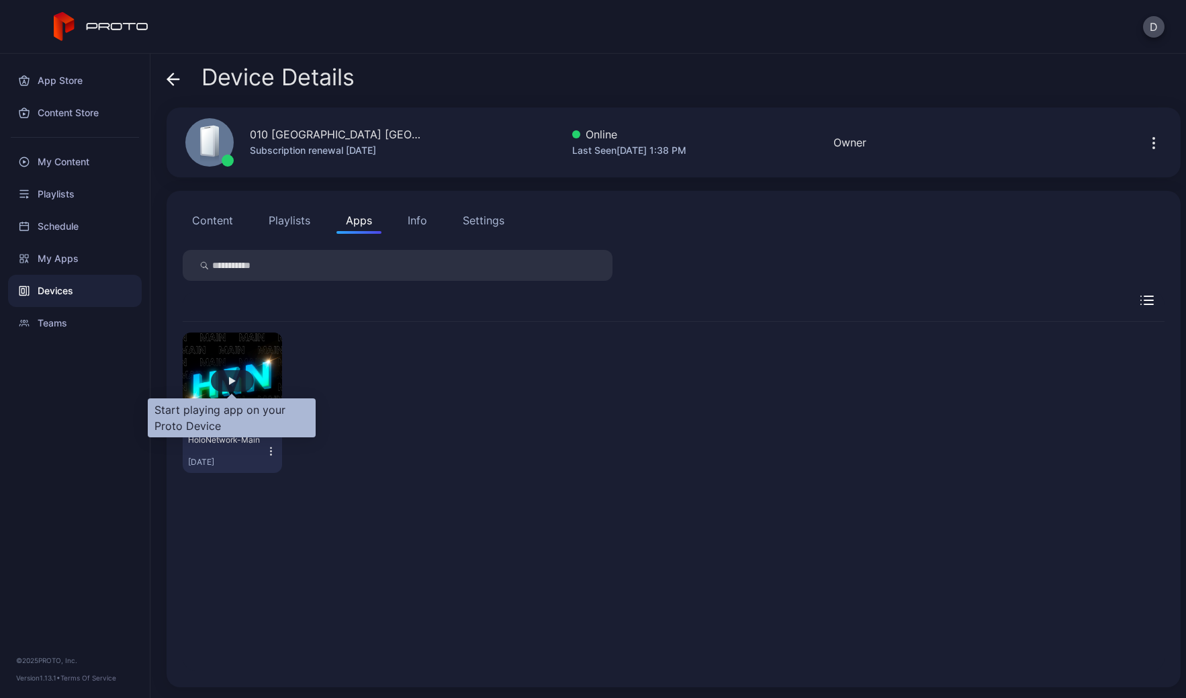
click at [233, 378] on div "button" at bounding box center [232, 381] width 7 height 8
click at [237, 379] on div "button" at bounding box center [232, 380] width 43 height 21
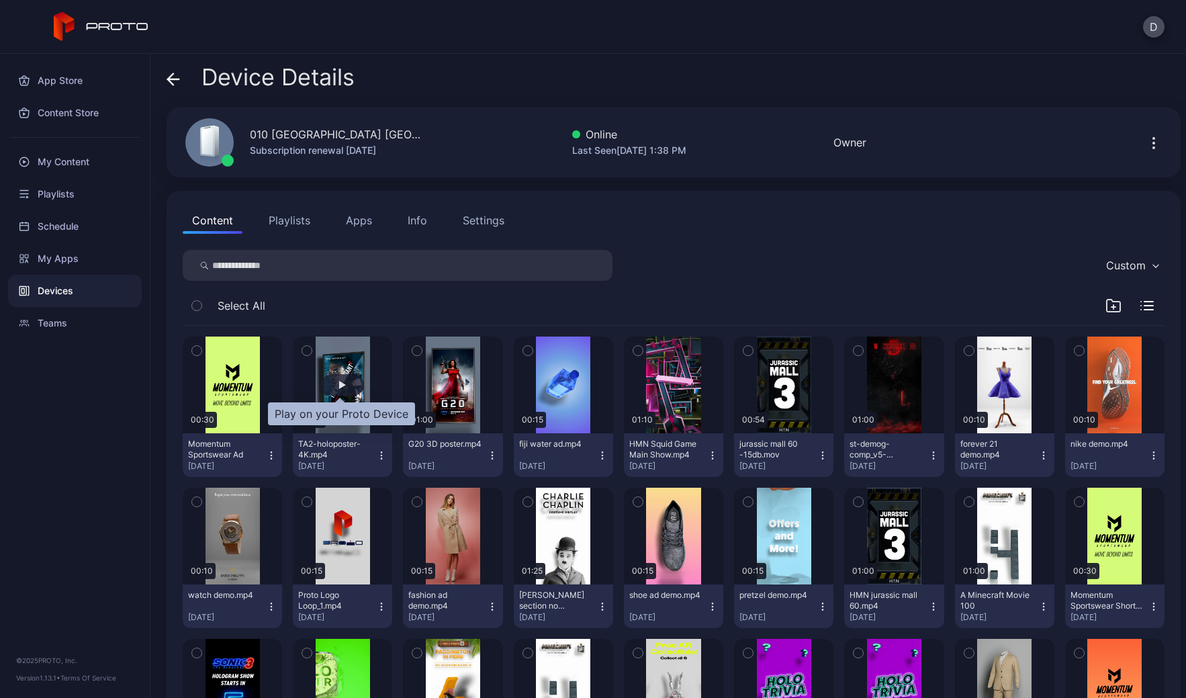
click at [349, 382] on div "button" at bounding box center [342, 384] width 43 height 21
click at [1146, 140] on icon "button" at bounding box center [1154, 143] width 16 height 16
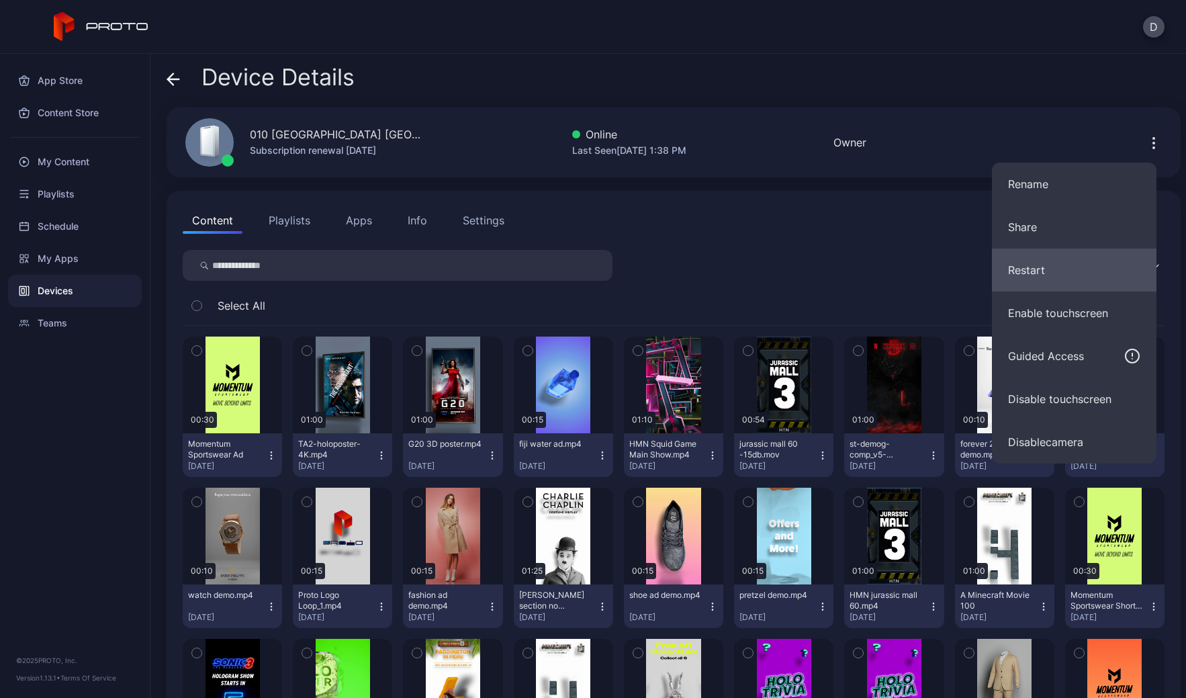
click at [1057, 271] on button "Restart" at bounding box center [1074, 270] width 165 height 43
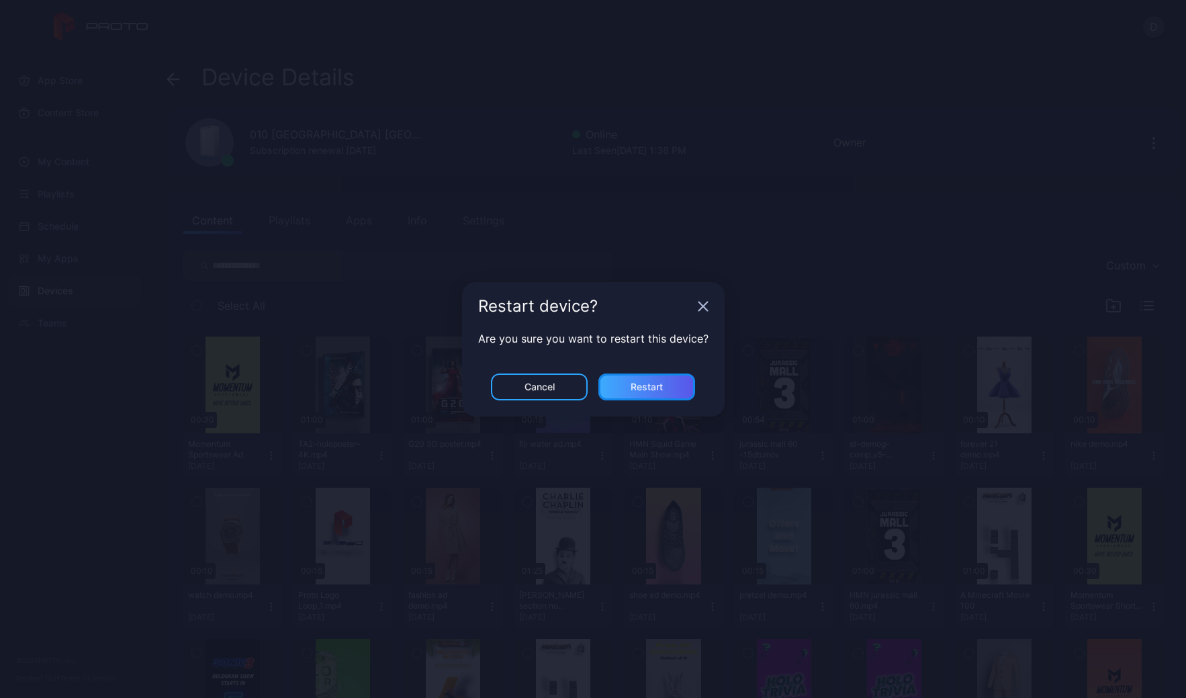
drag, startPoint x: 666, startPoint y: 388, endPoint x: 666, endPoint y: 380, distance: 7.4
click at [668, 388] on div "Restart" at bounding box center [647, 387] width 97 height 27
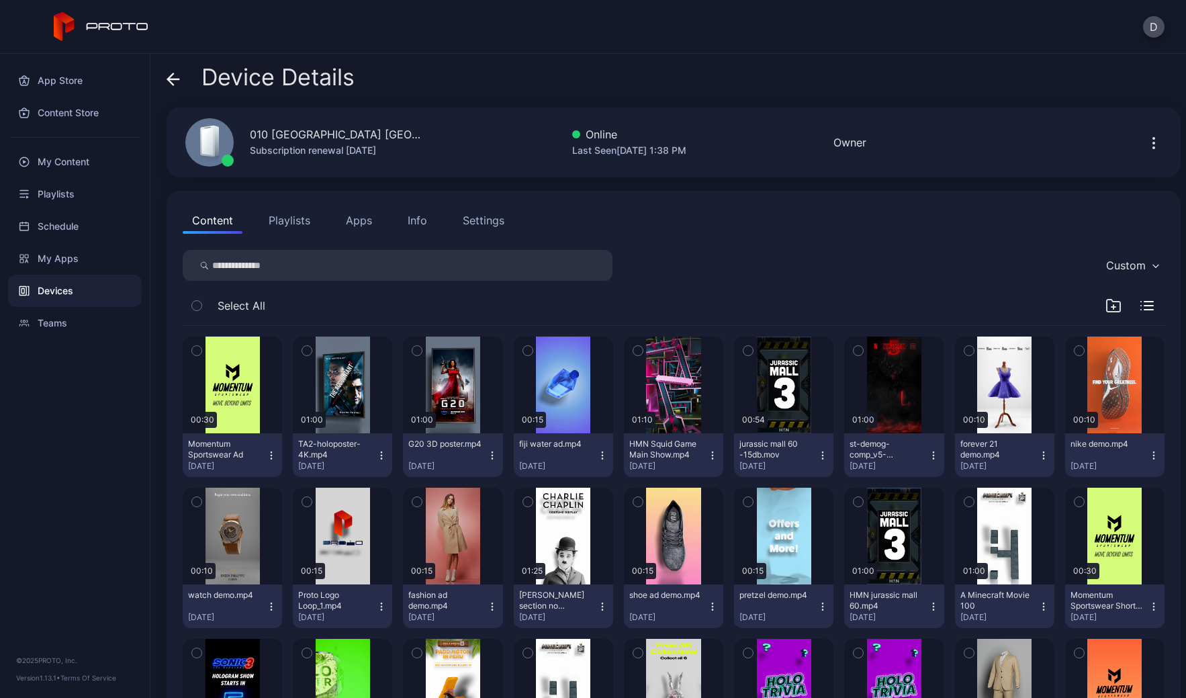
click at [495, 221] on div "Settings" at bounding box center [484, 220] width 42 height 16
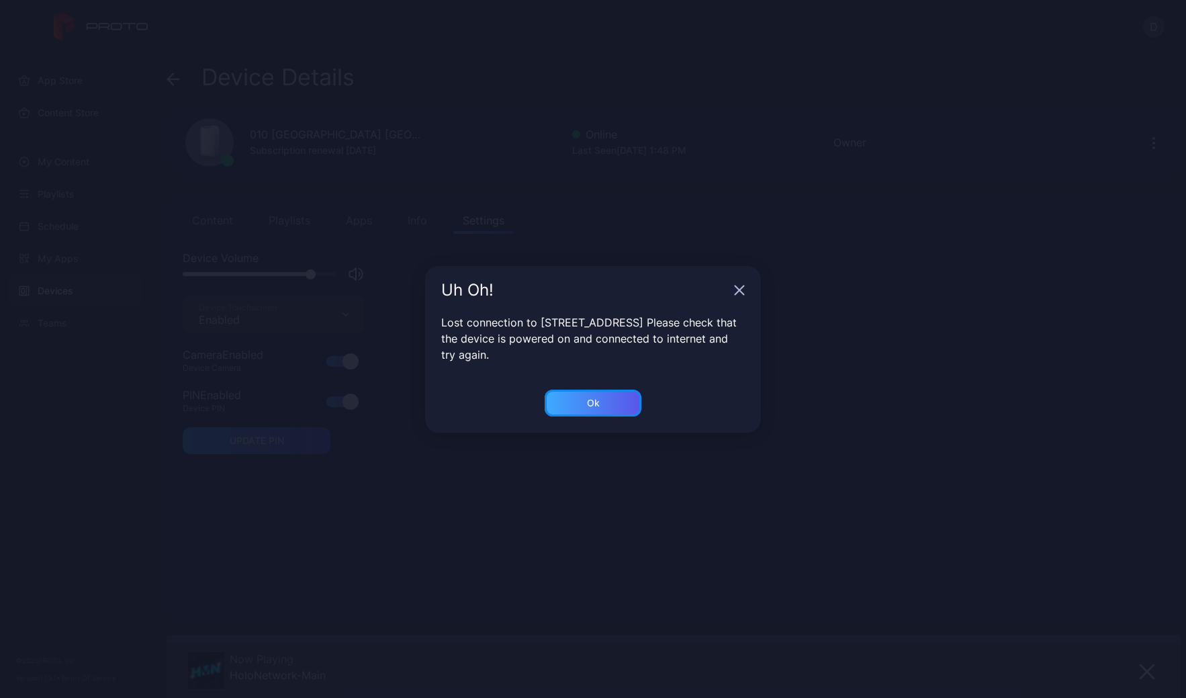
click at [589, 392] on div "Ok" at bounding box center [593, 403] width 97 height 27
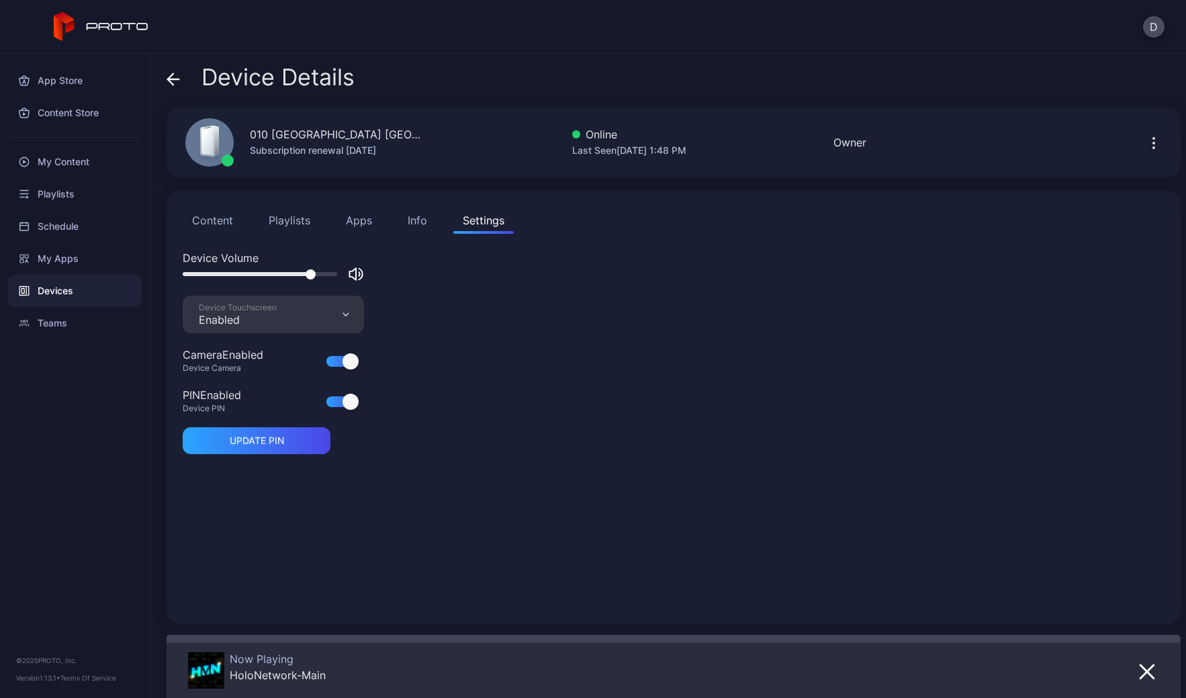
click at [260, 271] on div at bounding box center [273, 274] width 181 height 16
click at [245, 273] on div at bounding box center [260, 274] width 155 height 4
drag, startPoint x: 241, startPoint y: 274, endPoint x: 234, endPoint y: 274, distance: 7.4
click at [234, 274] on div at bounding box center [237, 274] width 10 height 10
click at [215, 221] on button "Content" at bounding box center [213, 220] width 60 height 27
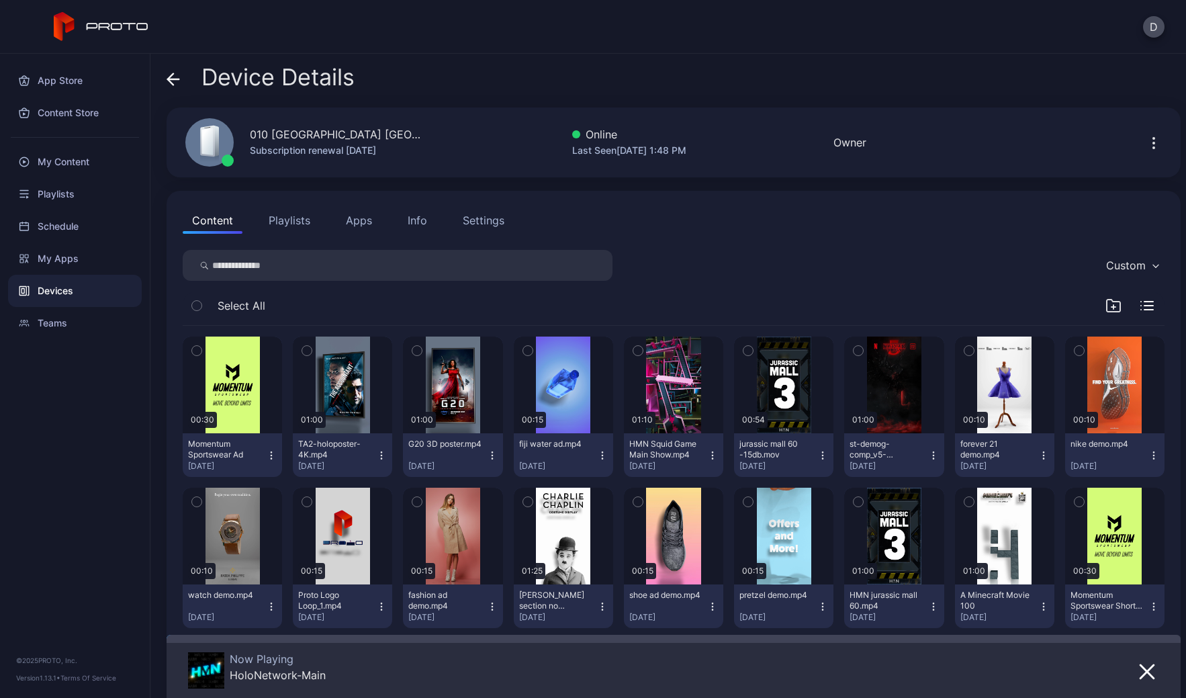
click at [171, 76] on icon at bounding box center [173, 79] width 13 height 13
